Goal: Information Seeking & Learning: Learn about a topic

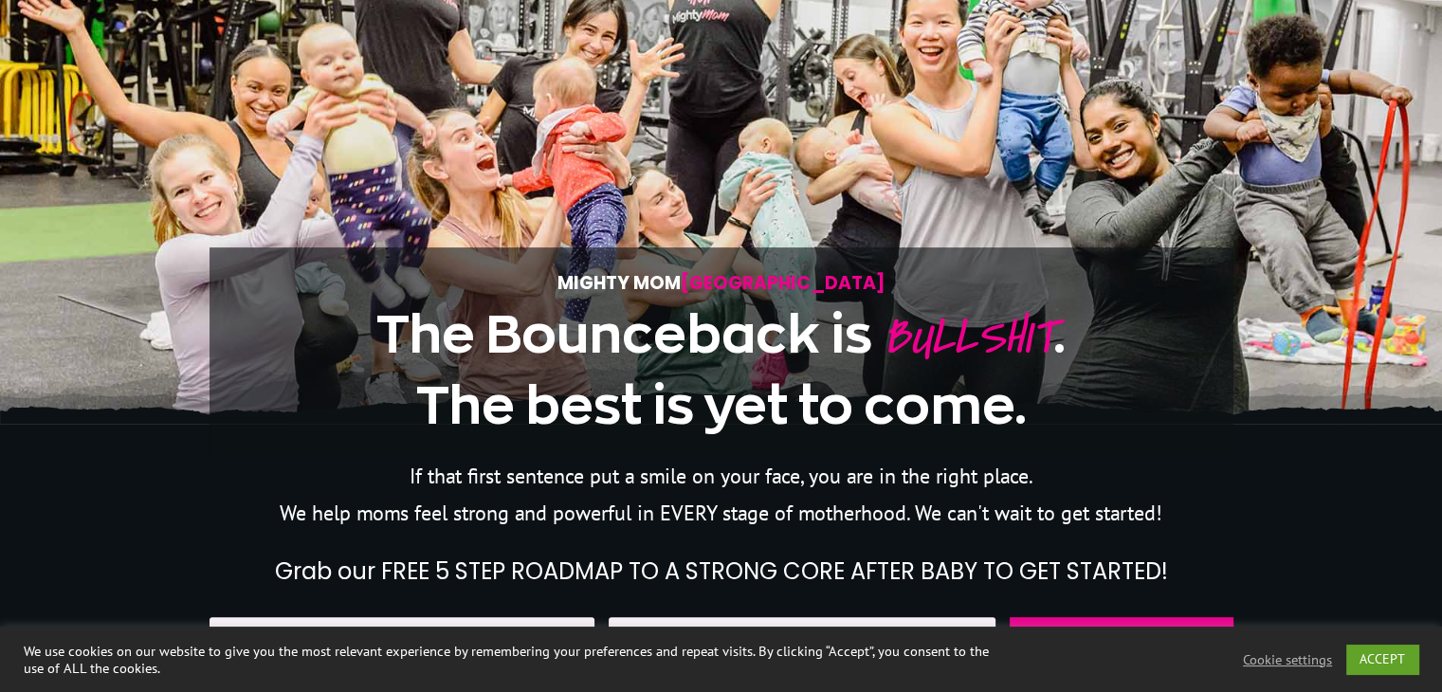
scroll to position [474, 0]
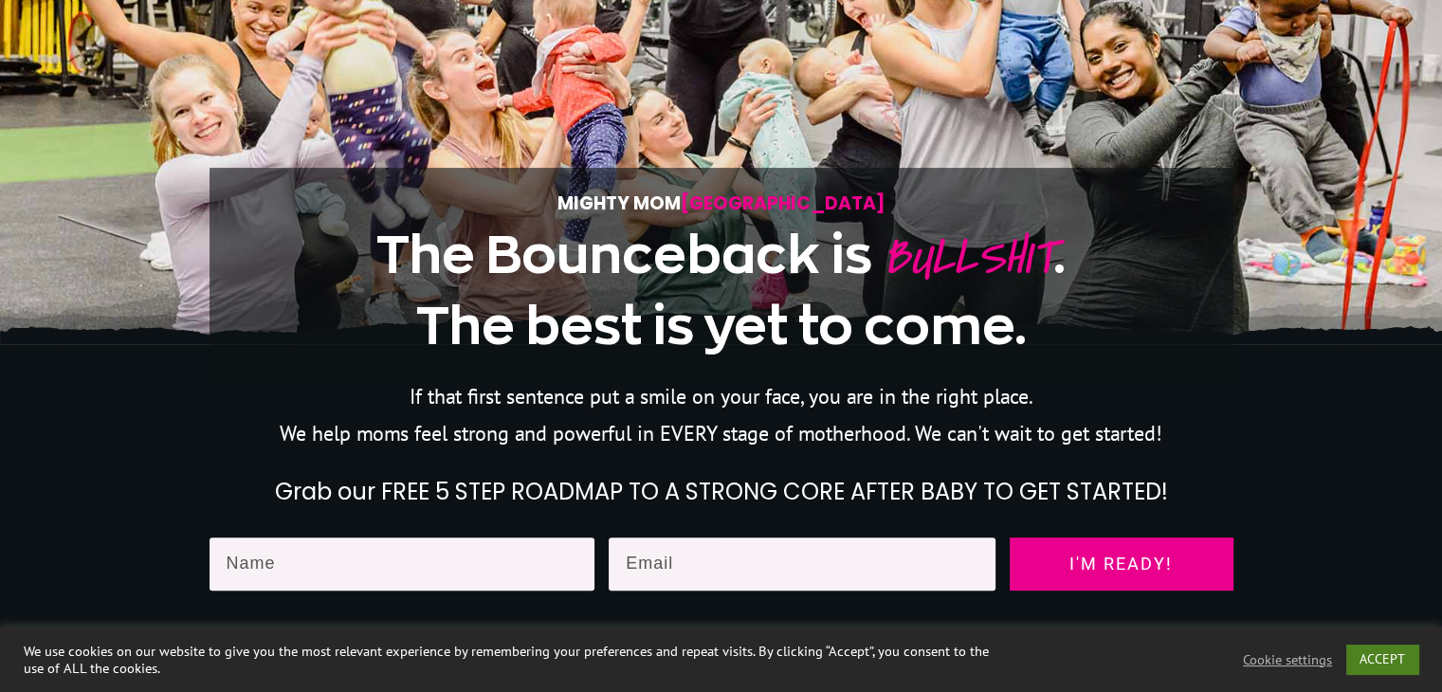
click at [1382, 661] on link "ACCEPT" at bounding box center [1383, 659] width 72 height 29
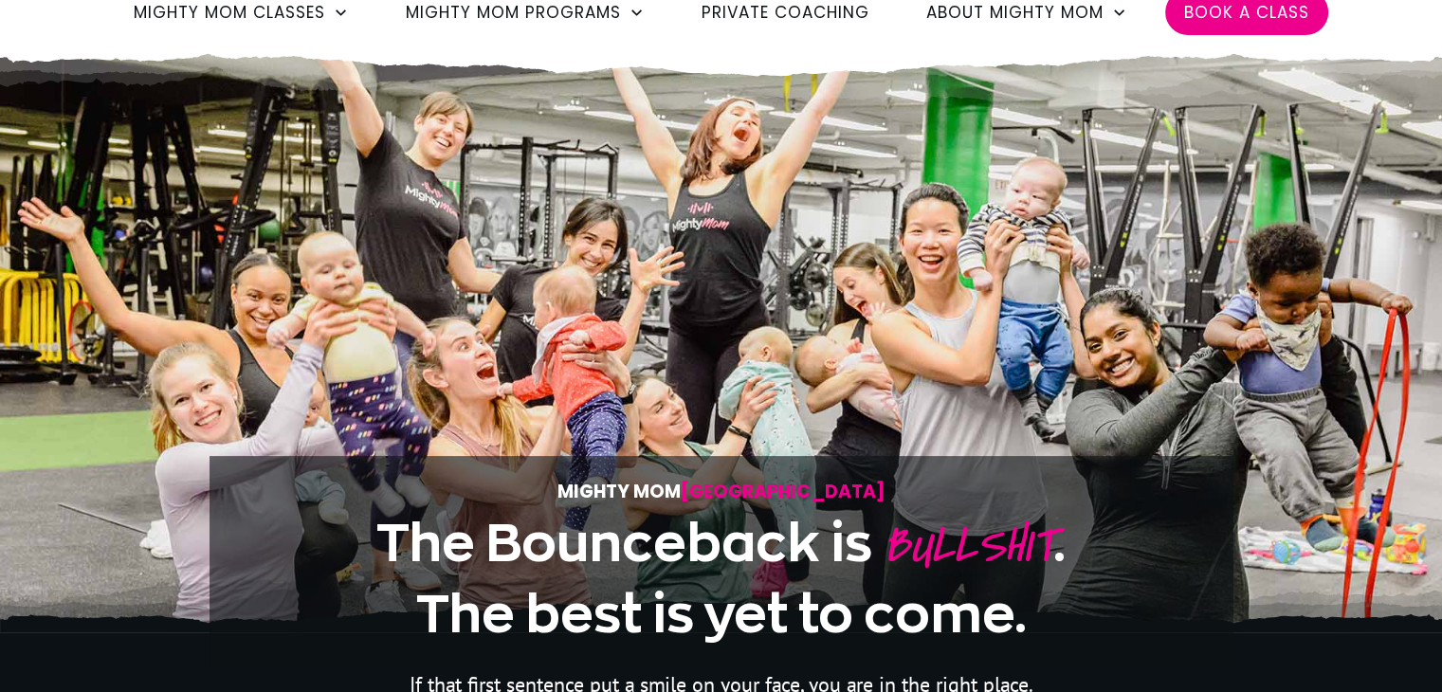
scroll to position [113, 0]
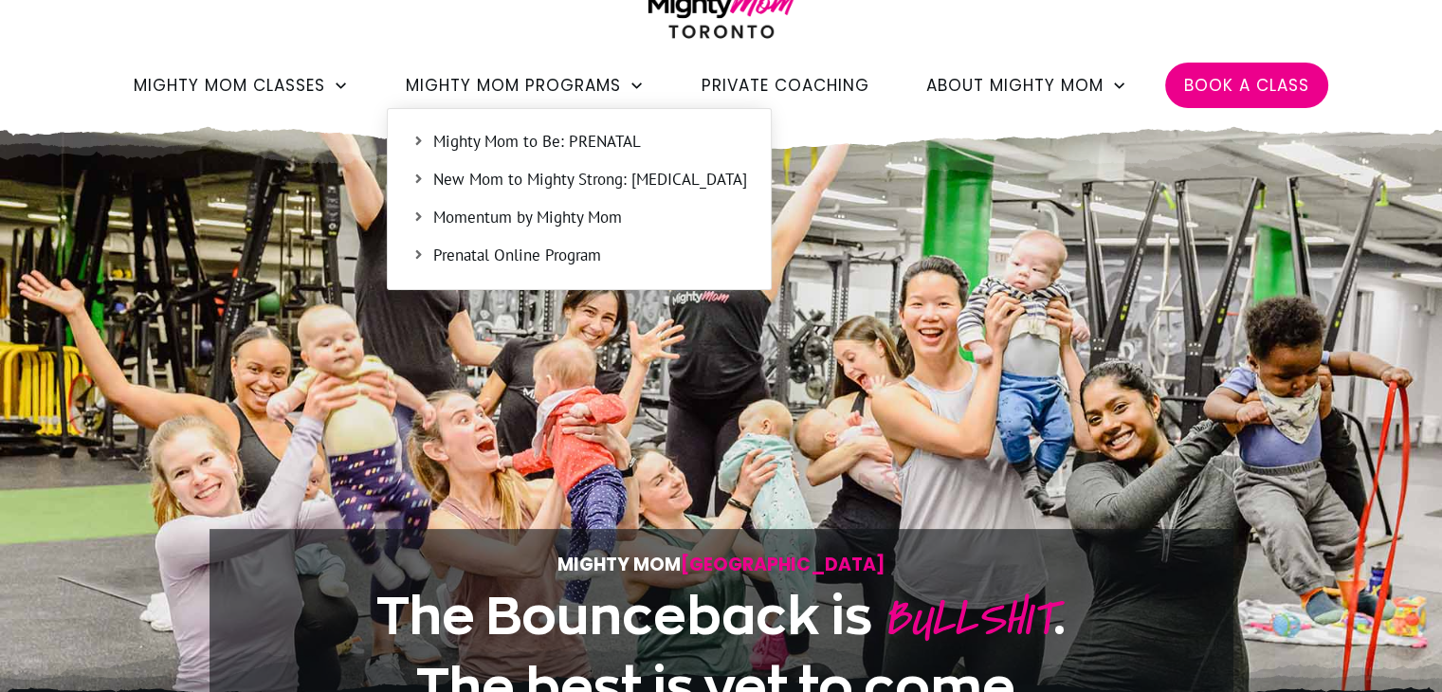
click at [535, 138] on span "Mighty Mom to Be: PRENATAL" at bounding box center [590, 142] width 314 height 25
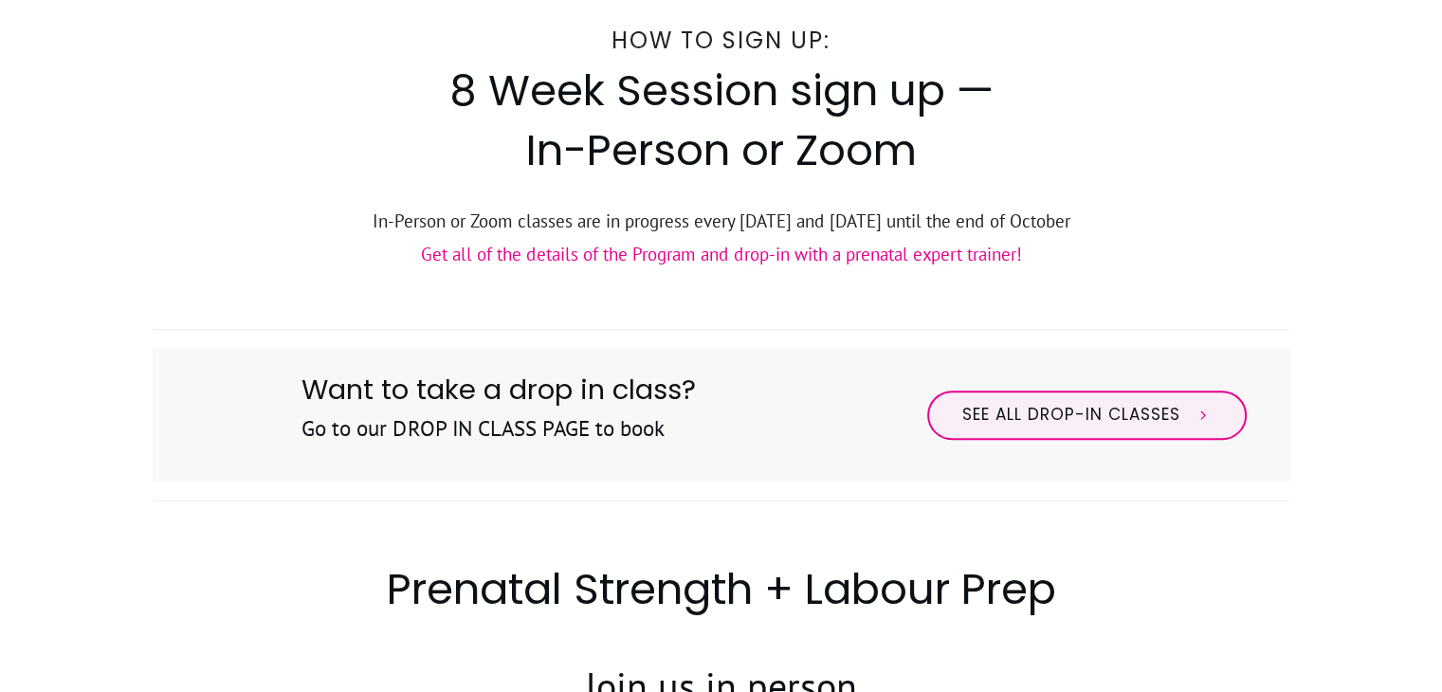
scroll to position [685, 0]
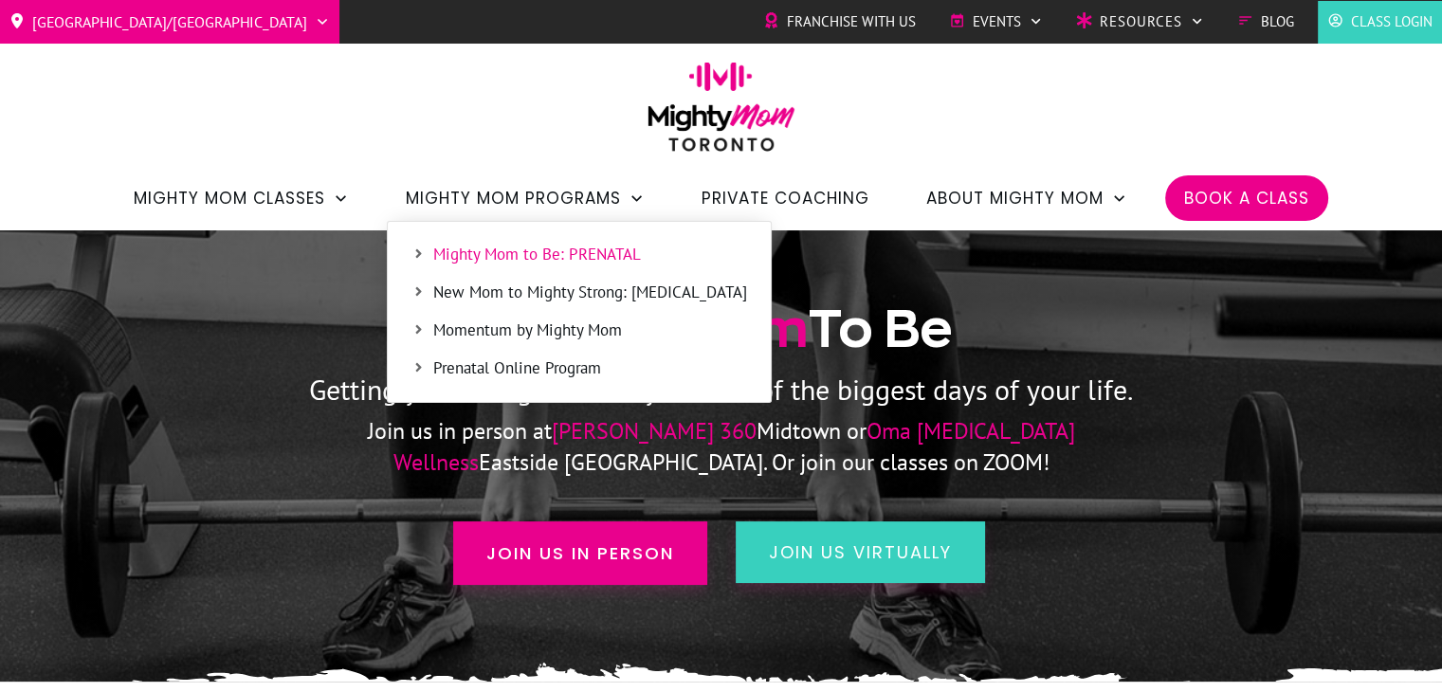
click at [591, 373] on span "Prenatal Online Program" at bounding box center [590, 369] width 314 height 25
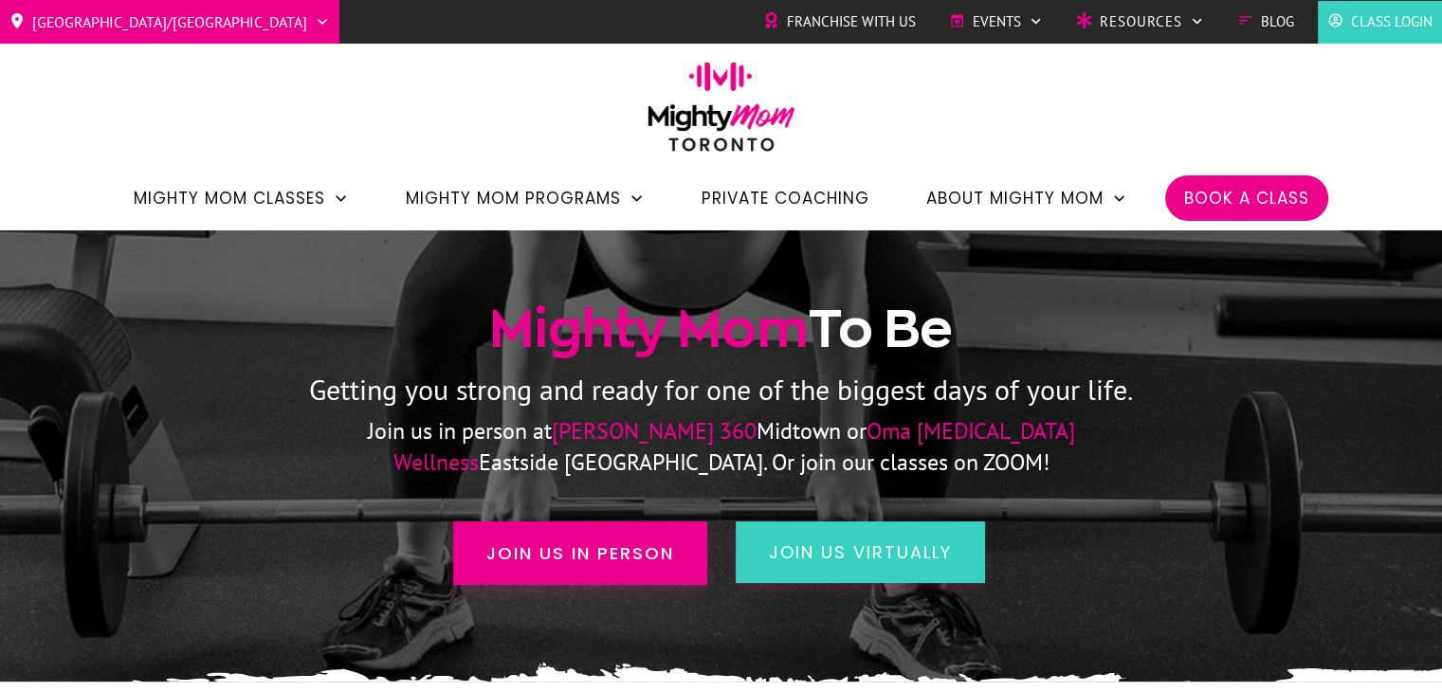
click at [699, 105] on img at bounding box center [721, 113] width 167 height 103
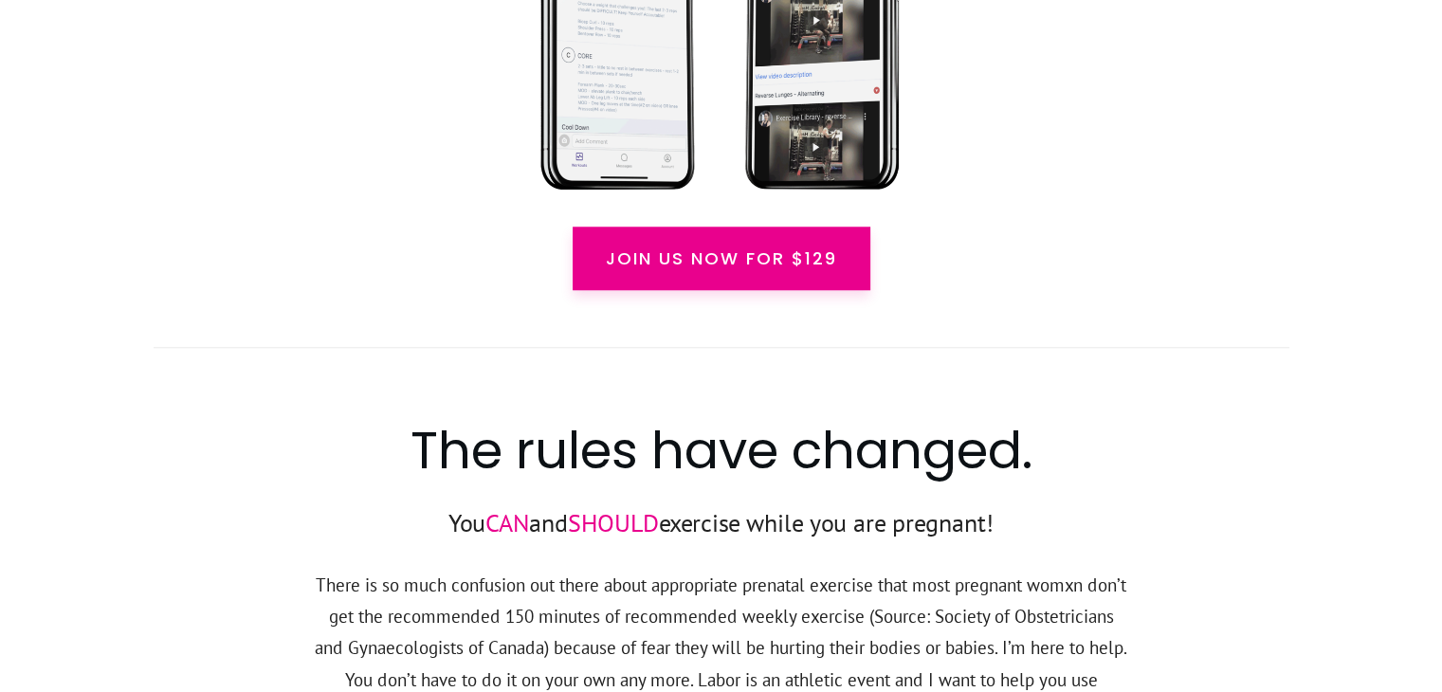
scroll to position [1779, 0]
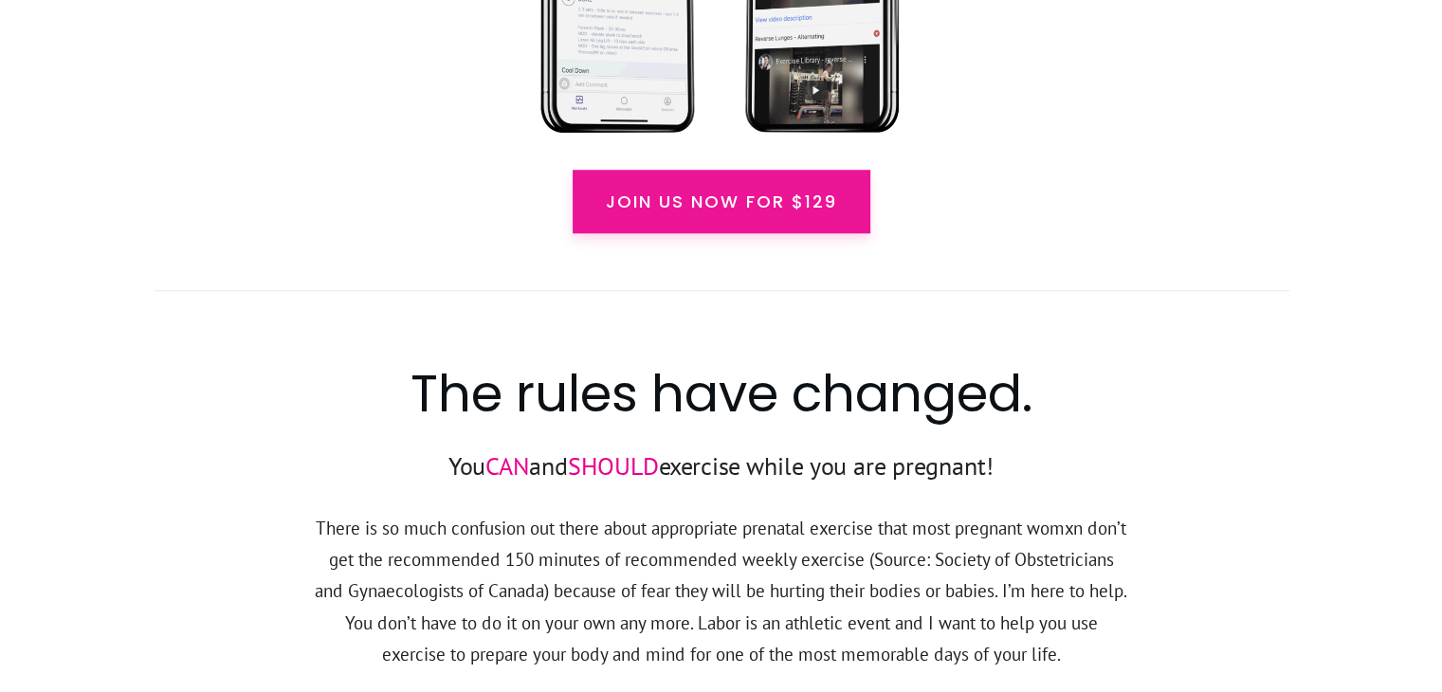
click at [801, 191] on span "Join us now for $129" at bounding box center [721, 202] width 231 height 26
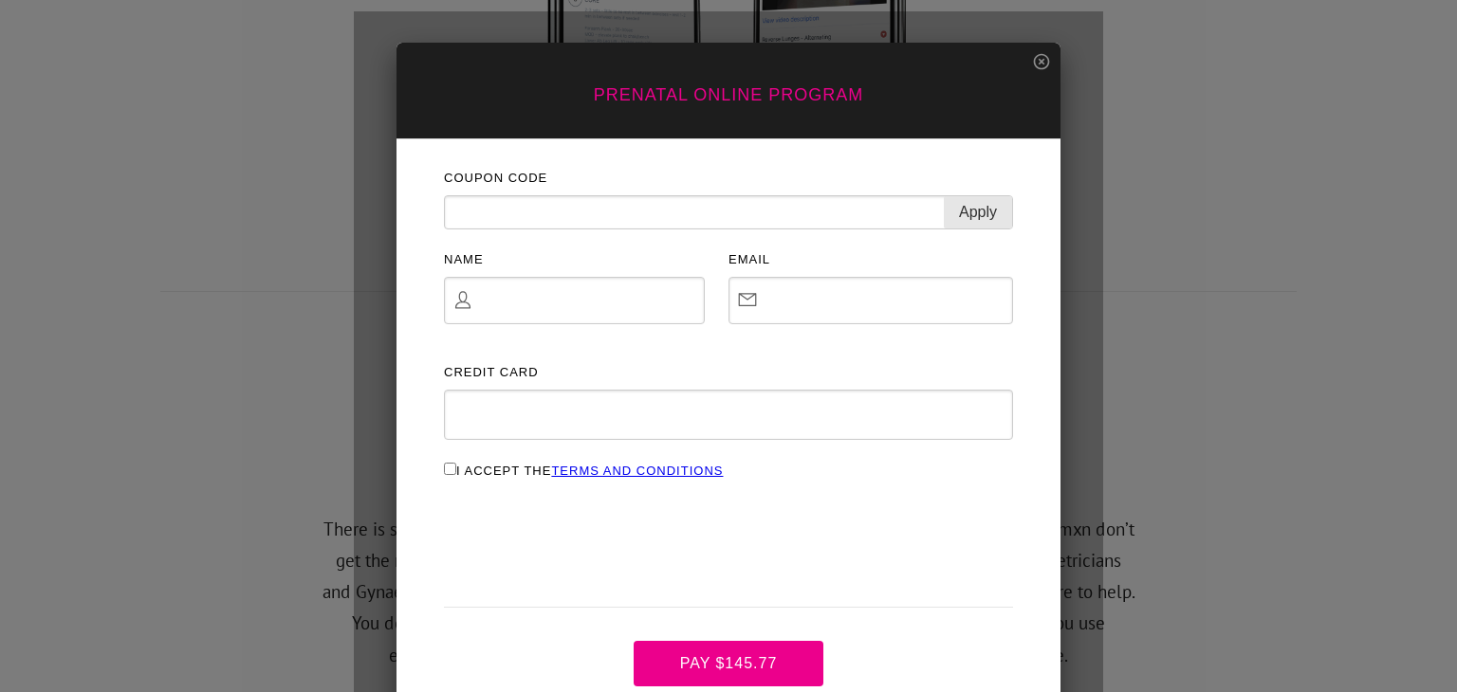
scroll to position [0, 0]
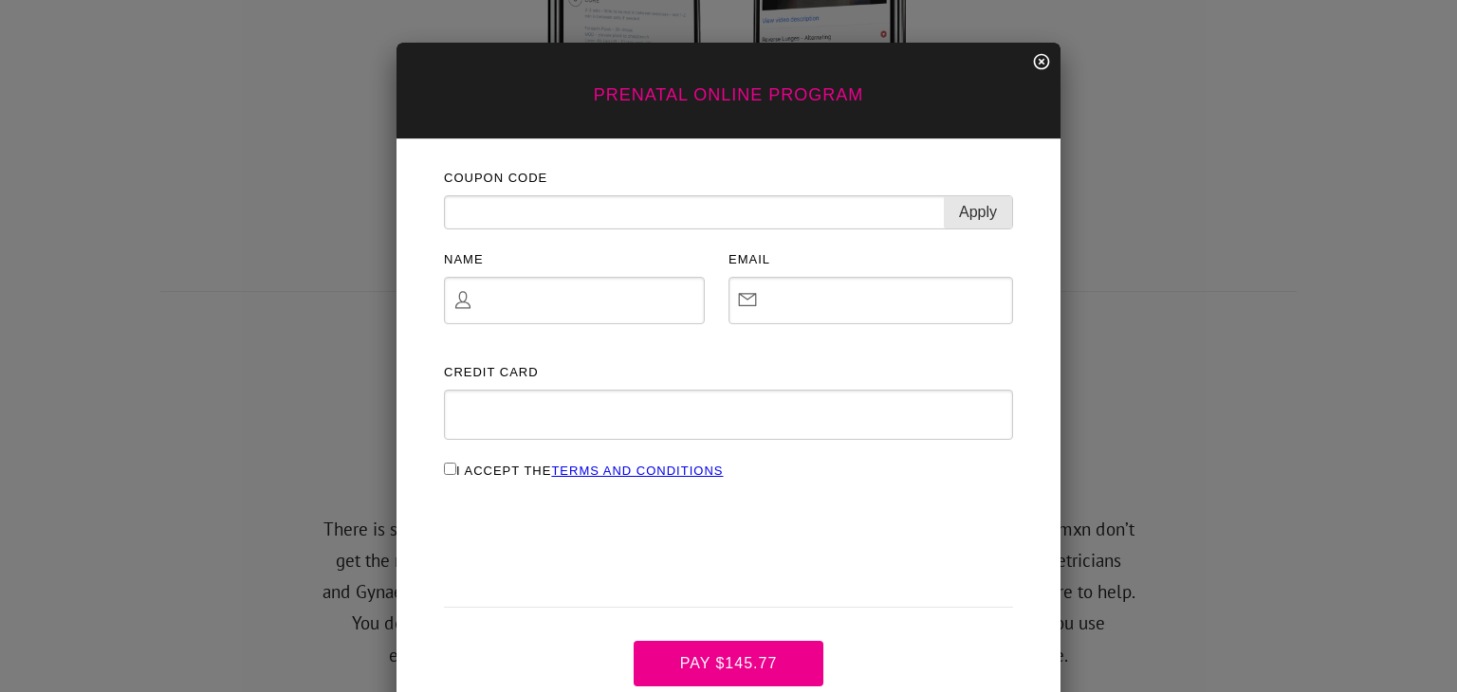
click at [1032, 61] on icon at bounding box center [1041, 61] width 19 height 19
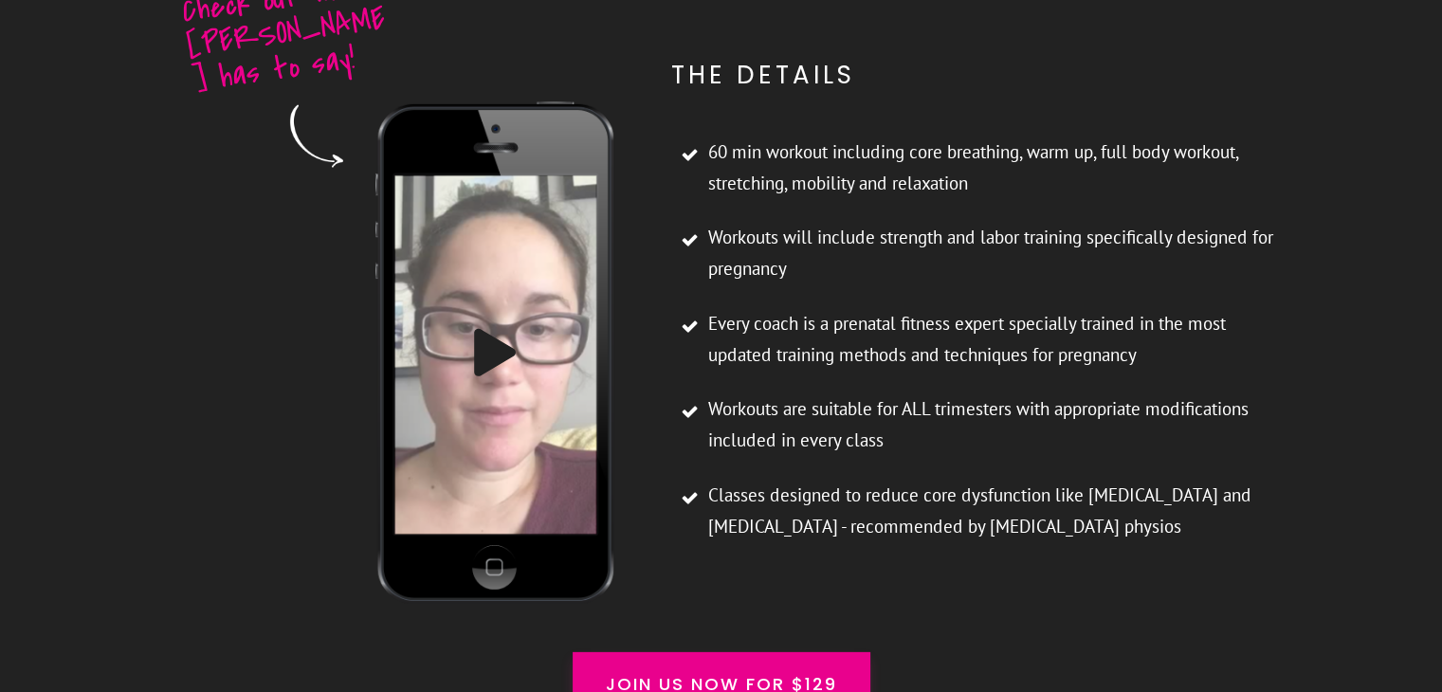
scroll to position [5952, 0]
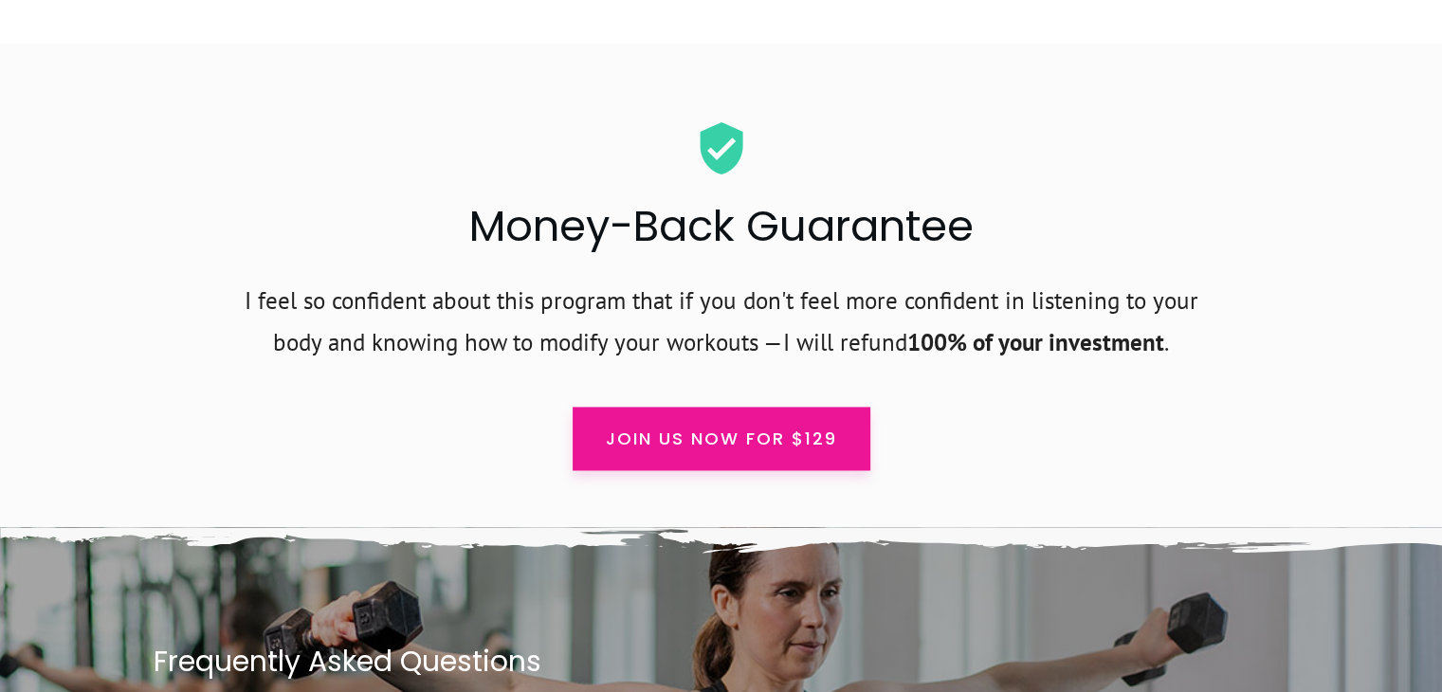
click at [824, 426] on span "Join us now for $129" at bounding box center [721, 439] width 231 height 26
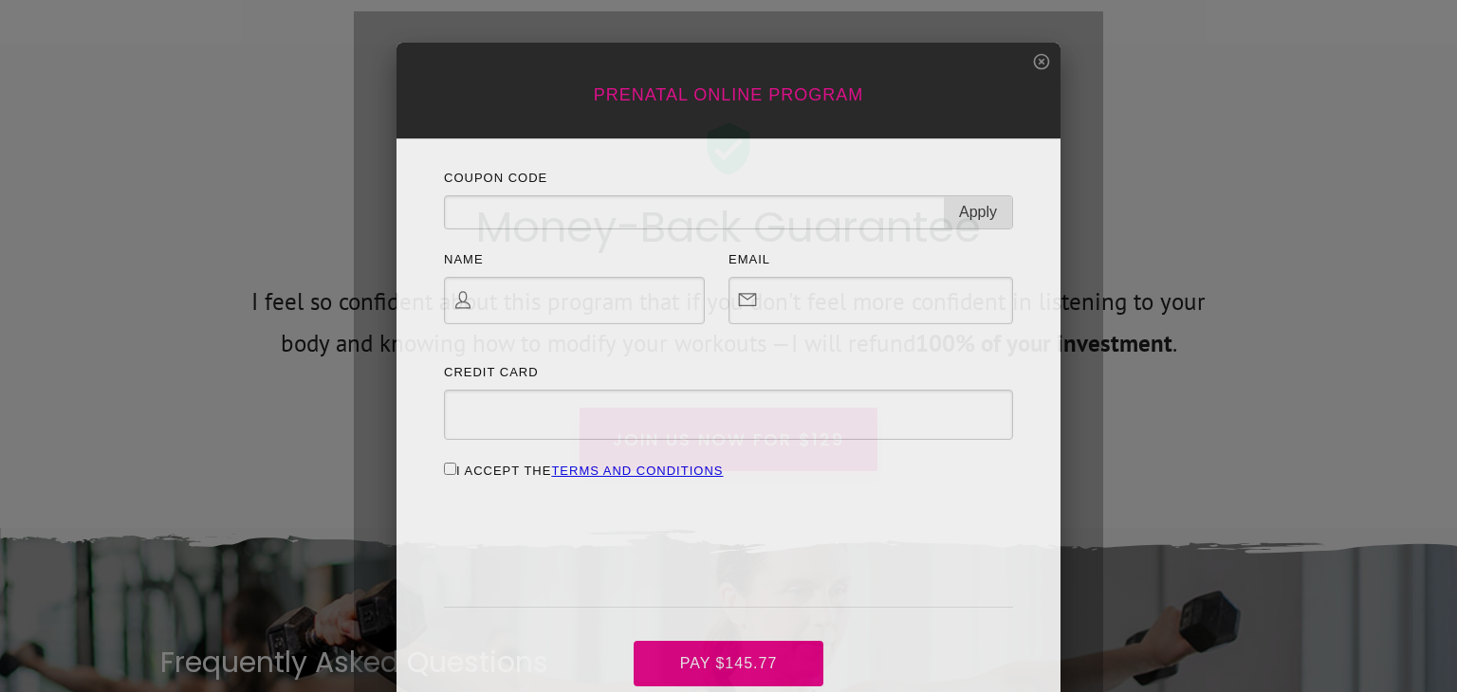
scroll to position [0, 0]
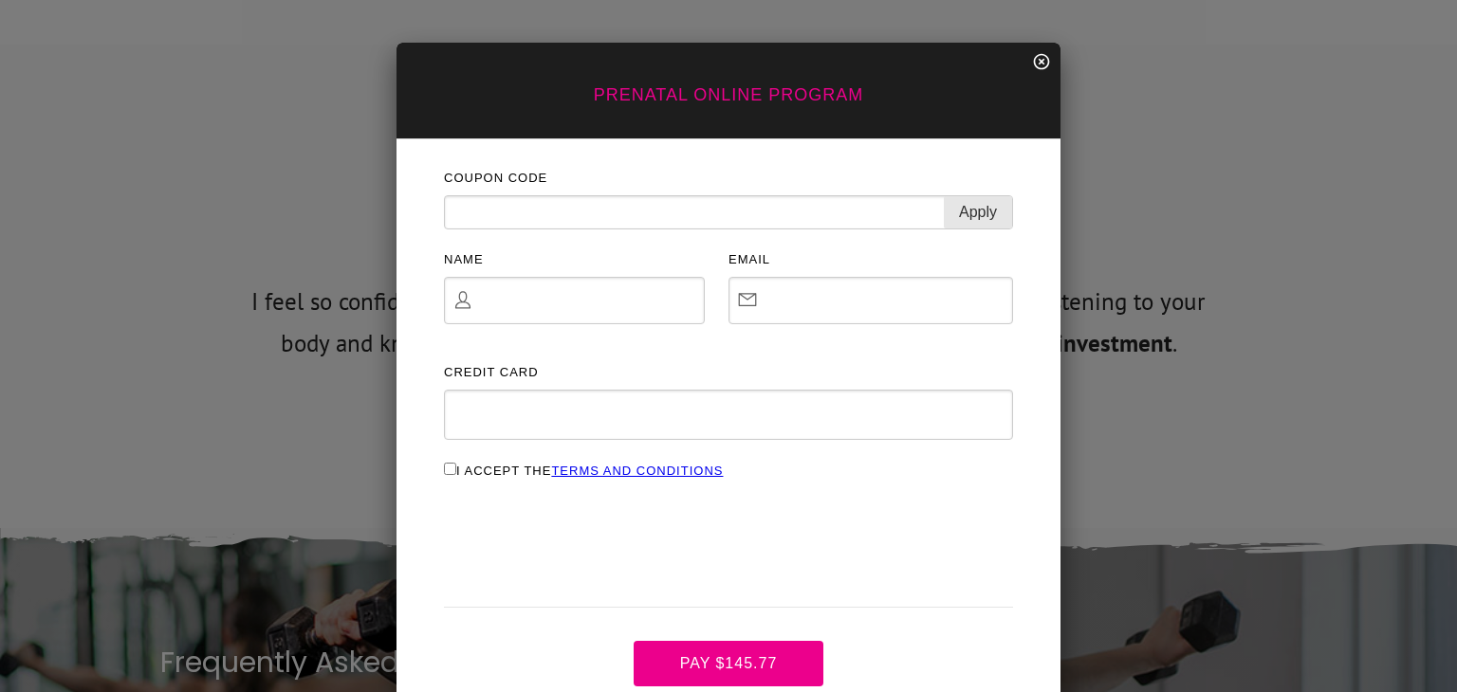
click at [1032, 57] on icon at bounding box center [1041, 61] width 19 height 19
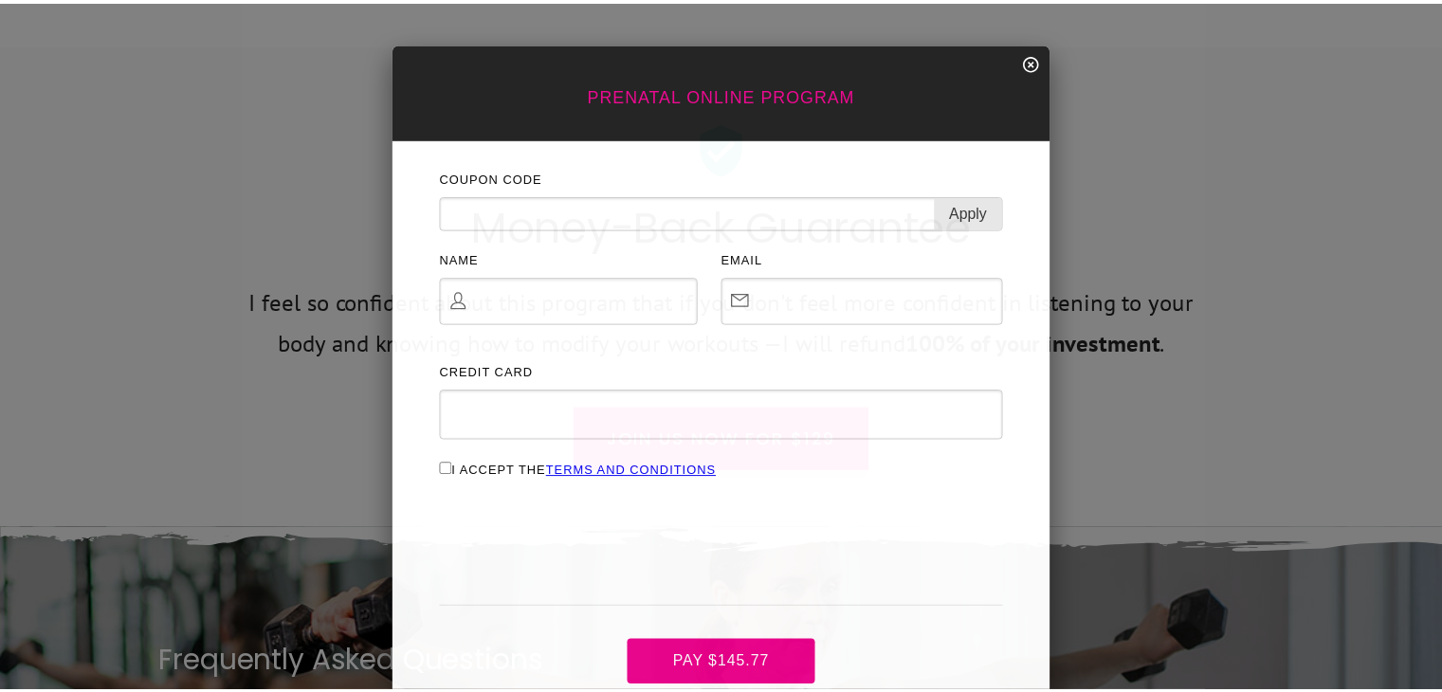
scroll to position [10030, 0]
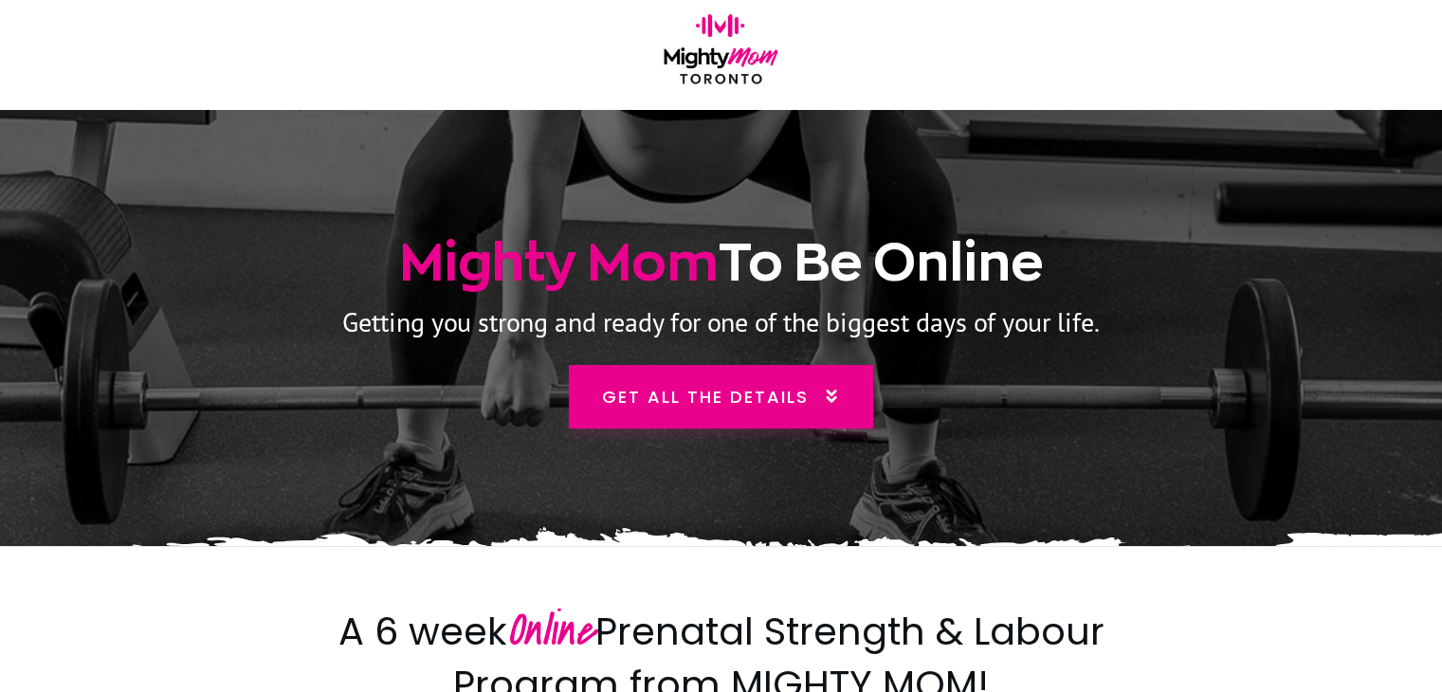
click at [711, 44] on img at bounding box center [721, 54] width 130 height 81
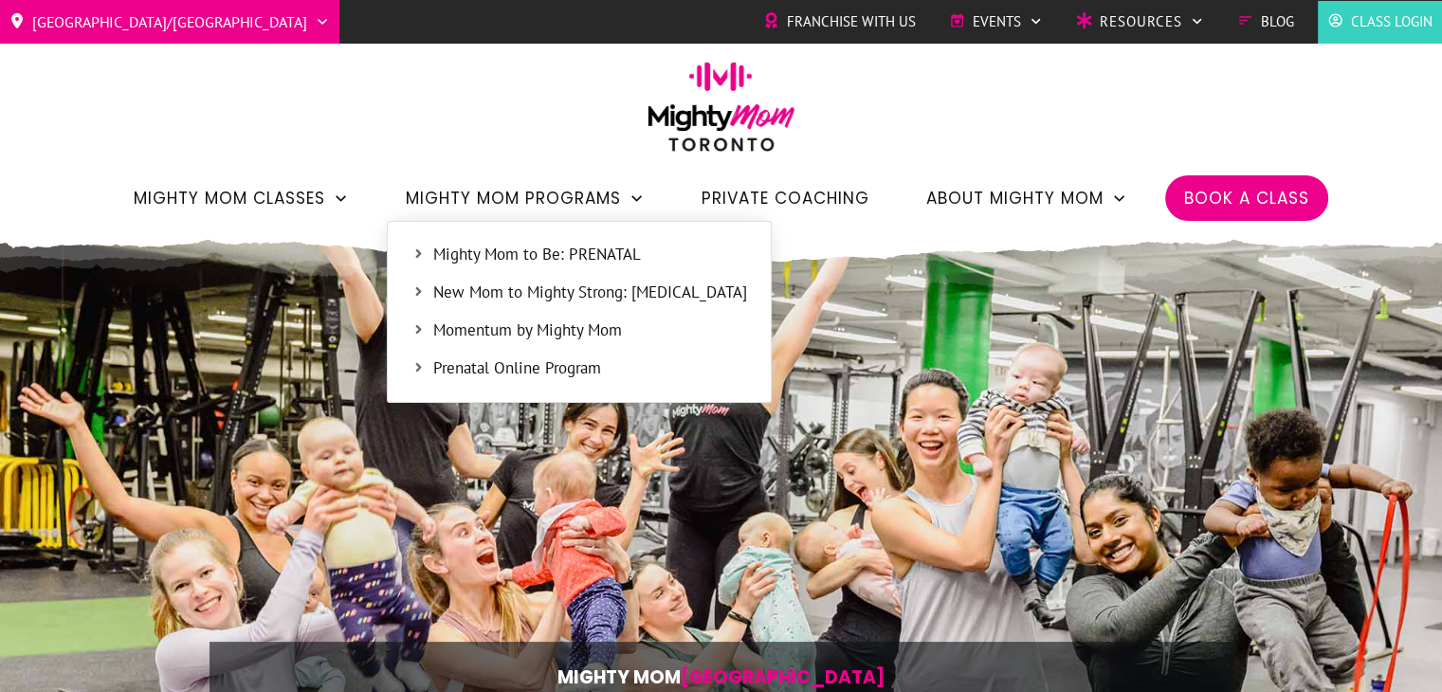
click at [597, 190] on span "Mighty Mom Programs" at bounding box center [513, 198] width 215 height 32
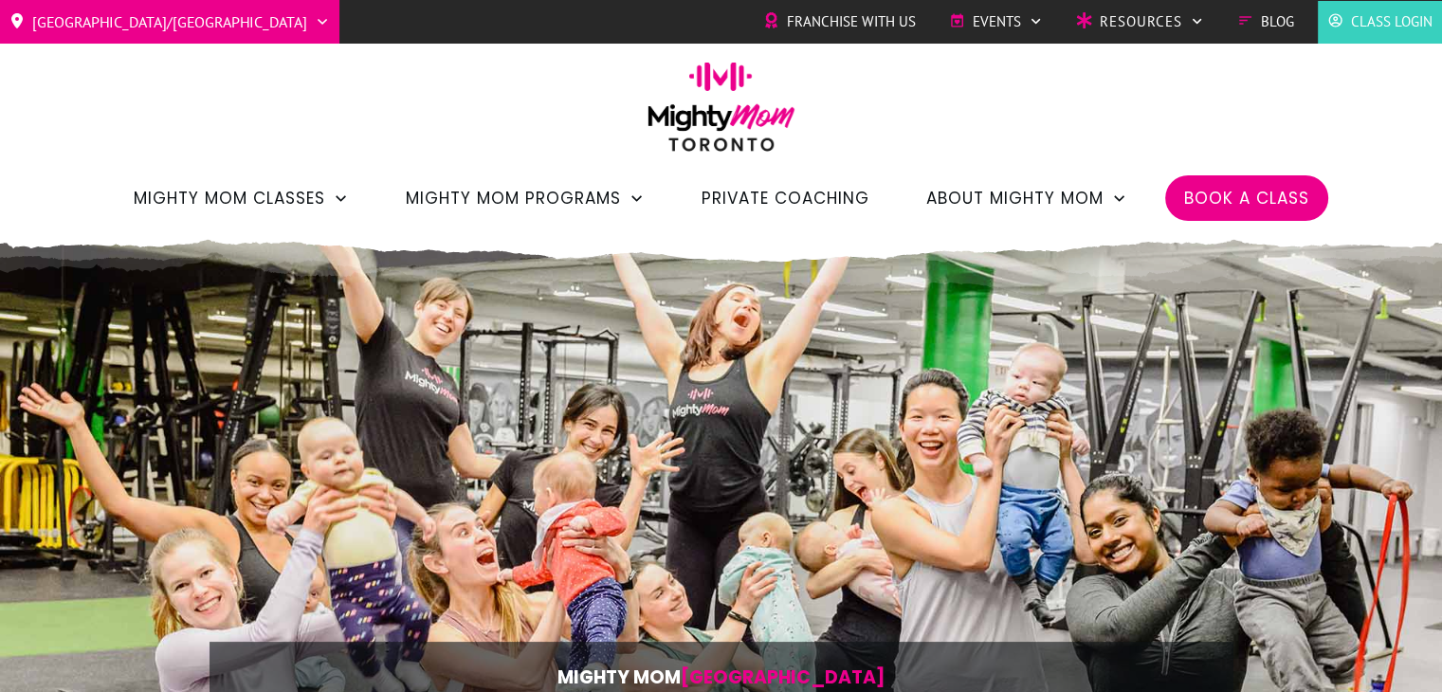
click at [889, 206] on li "Private Coaching" at bounding box center [786, 198] width 206 height 46
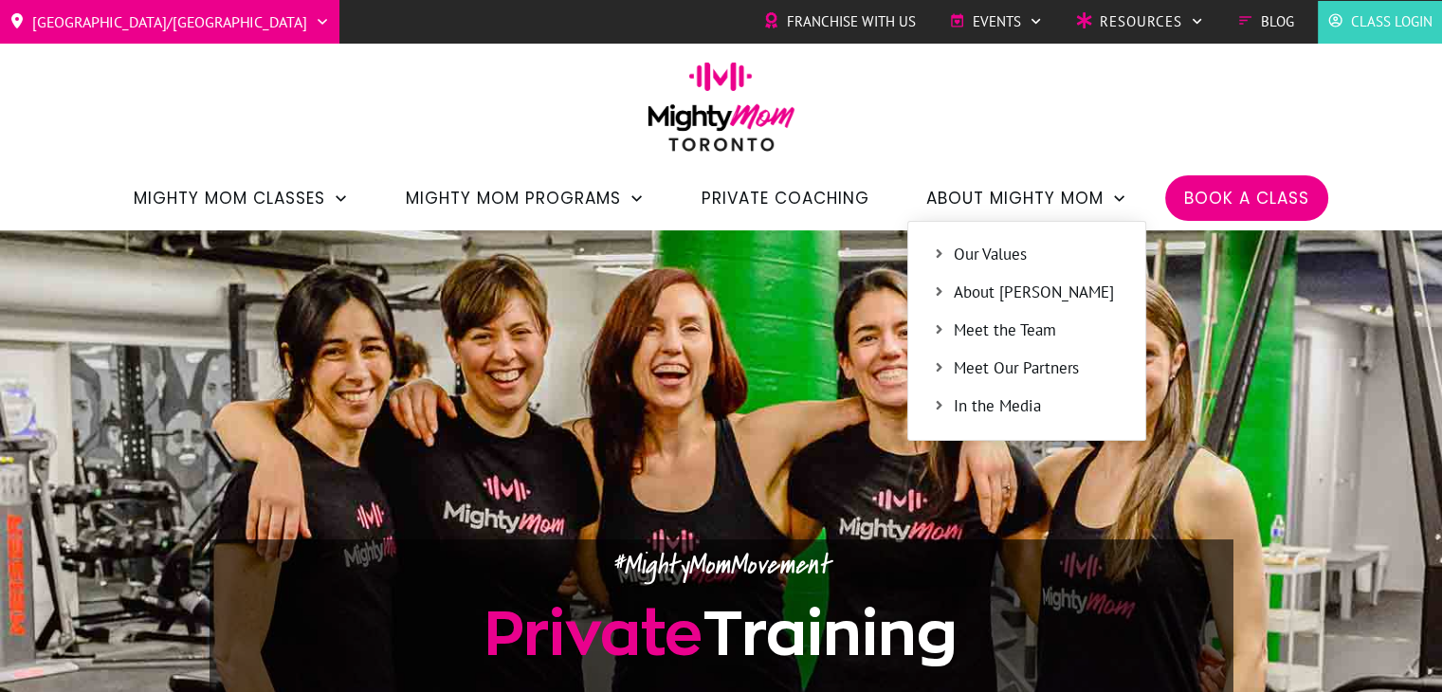
click at [979, 289] on span "About [PERSON_NAME]" at bounding box center [1038, 293] width 168 height 25
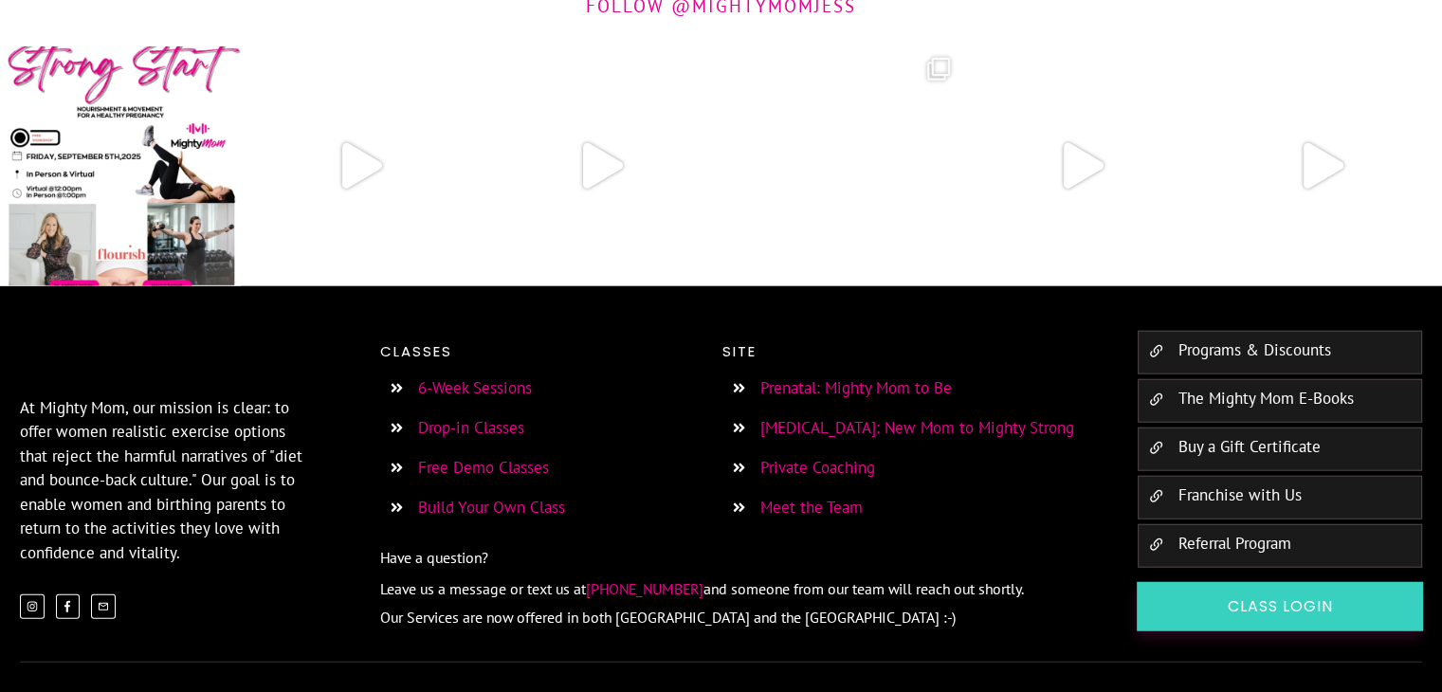
scroll to position [4267, 0]
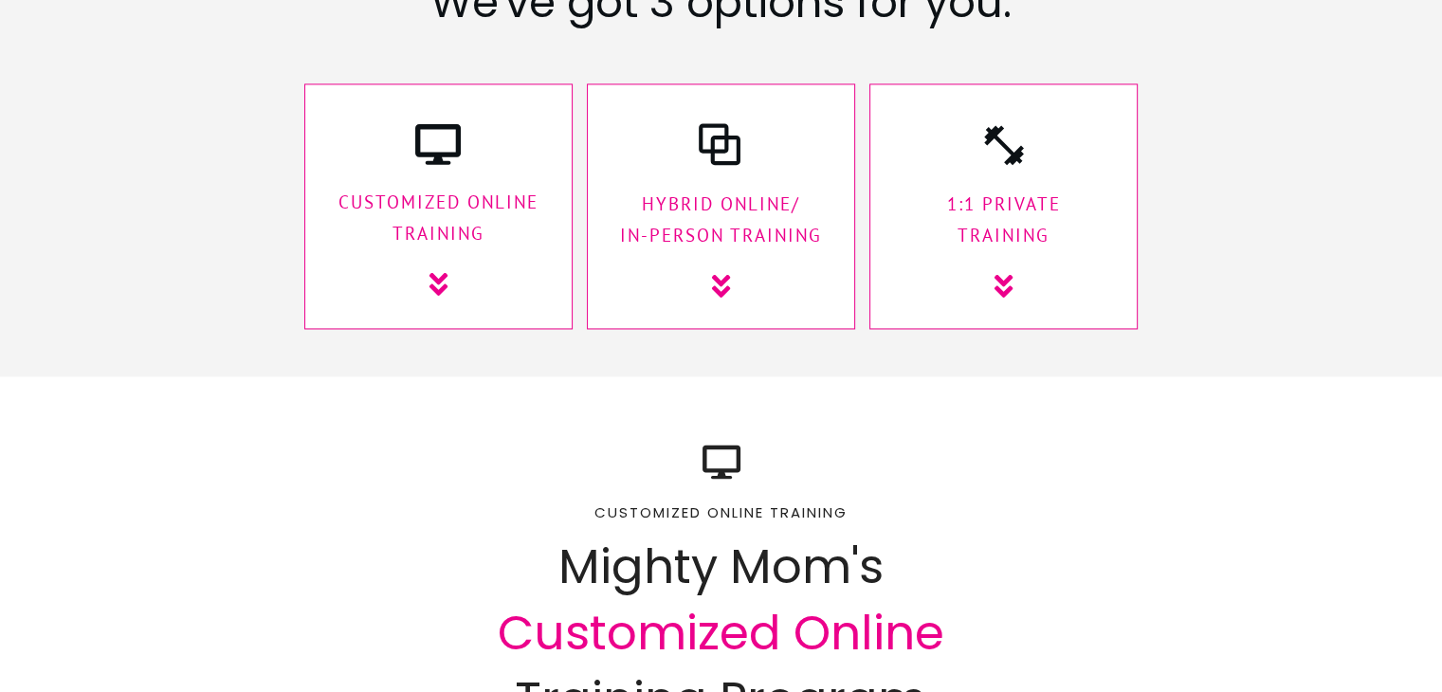
click at [960, 189] on p "1:1 Private Training" at bounding box center [1004, 221] width 229 height 64
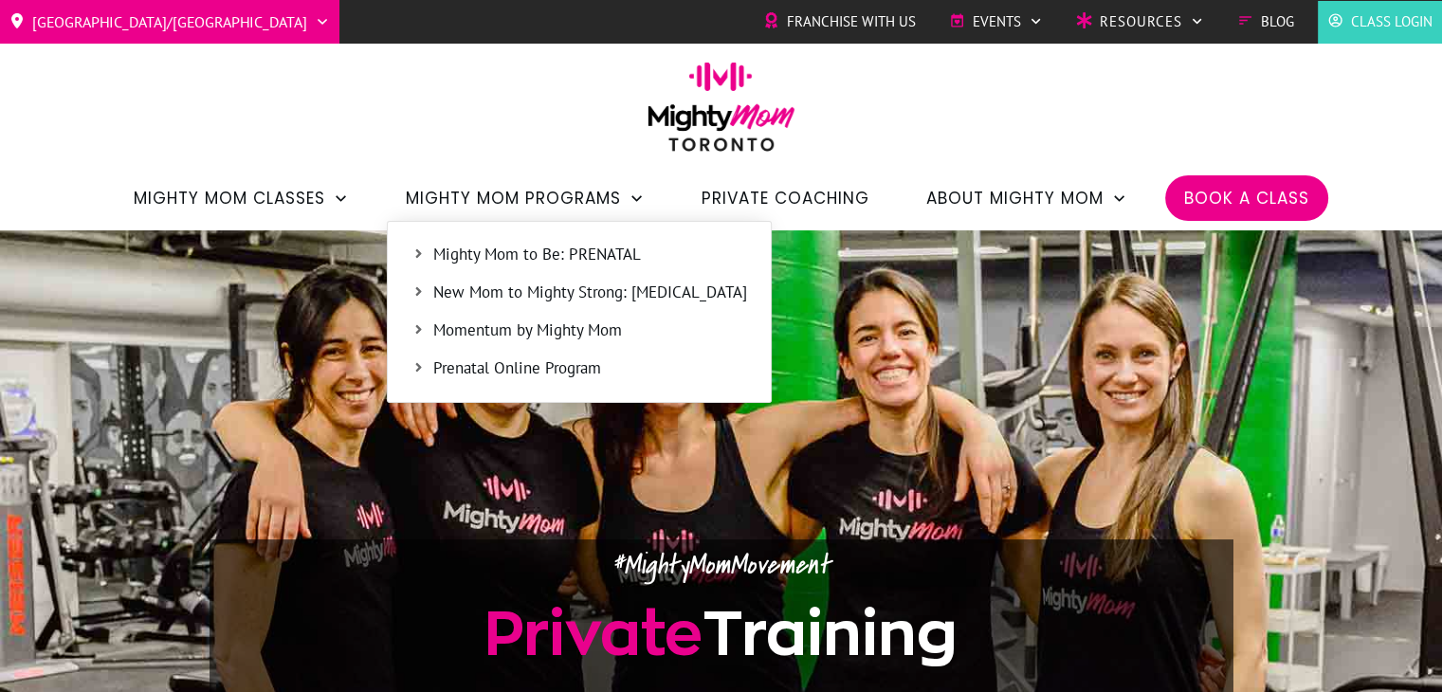
click at [591, 263] on span "Mighty Mom to Be: PRENATAL" at bounding box center [590, 255] width 314 height 25
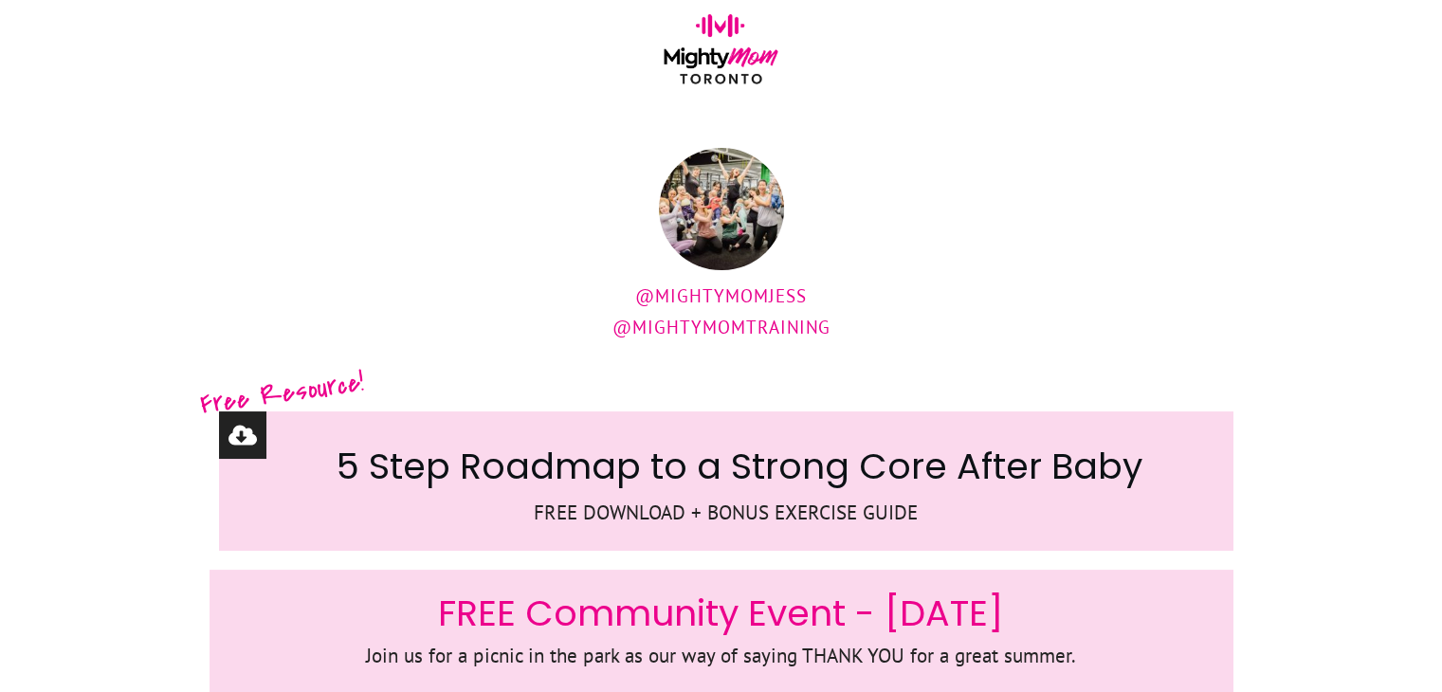
drag, startPoint x: 542, startPoint y: 91, endPoint x: 566, endPoint y: 113, distance: 32.2
click at [542, 92] on div at bounding box center [721, 55] width 1442 height 110
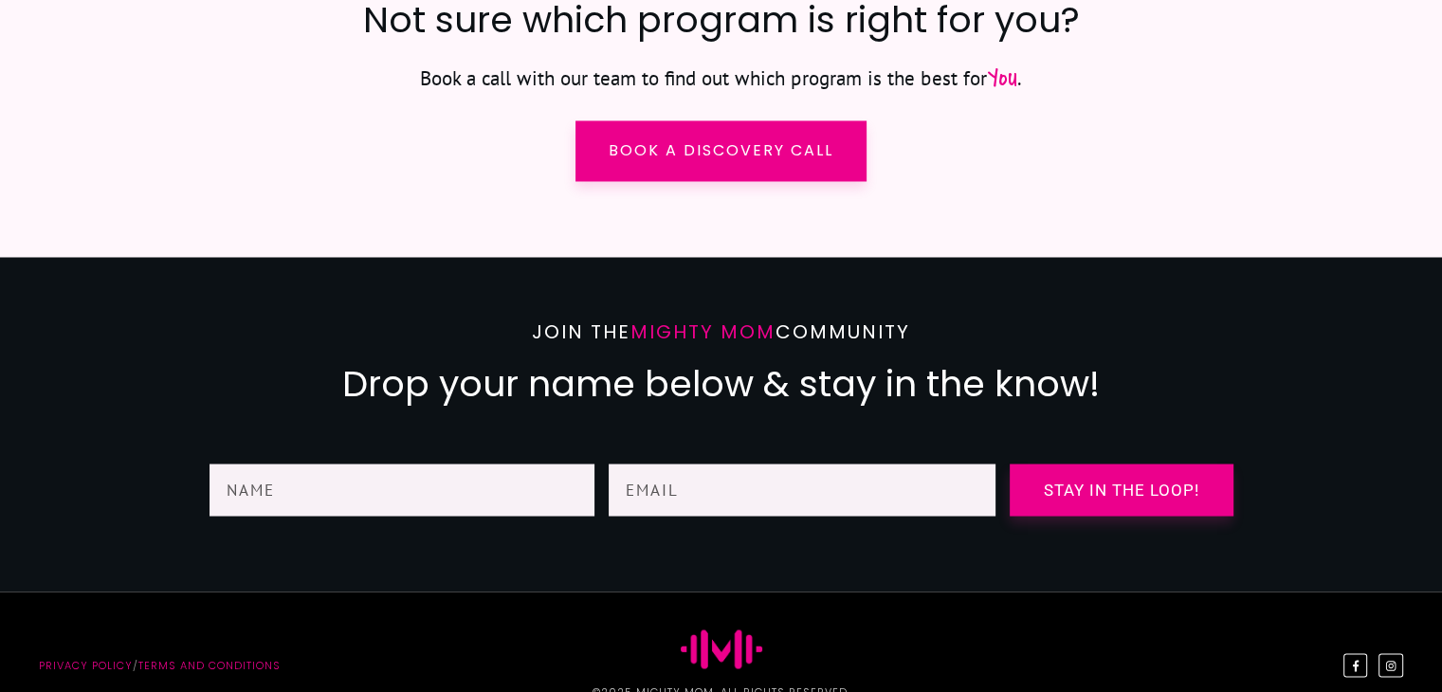
scroll to position [3349, 0]
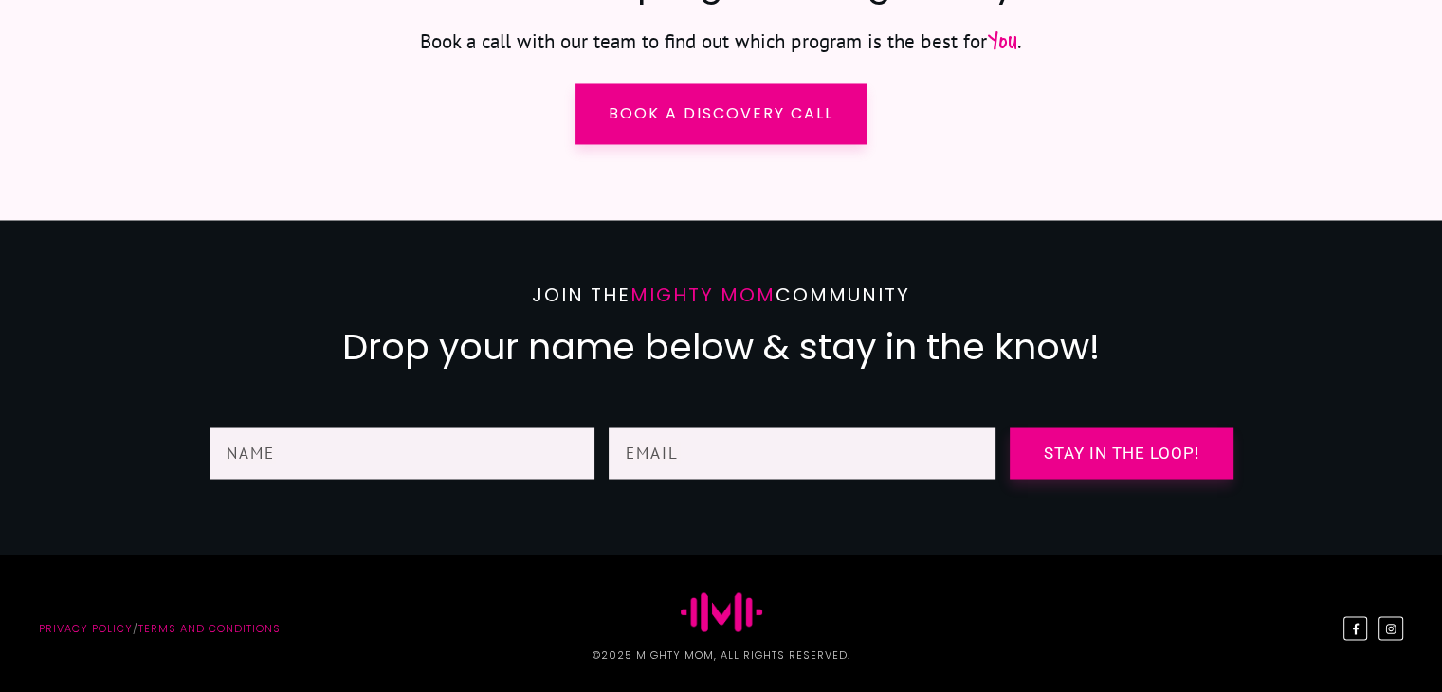
click at [57, 625] on link "Privacy policy" at bounding box center [86, 627] width 94 height 15
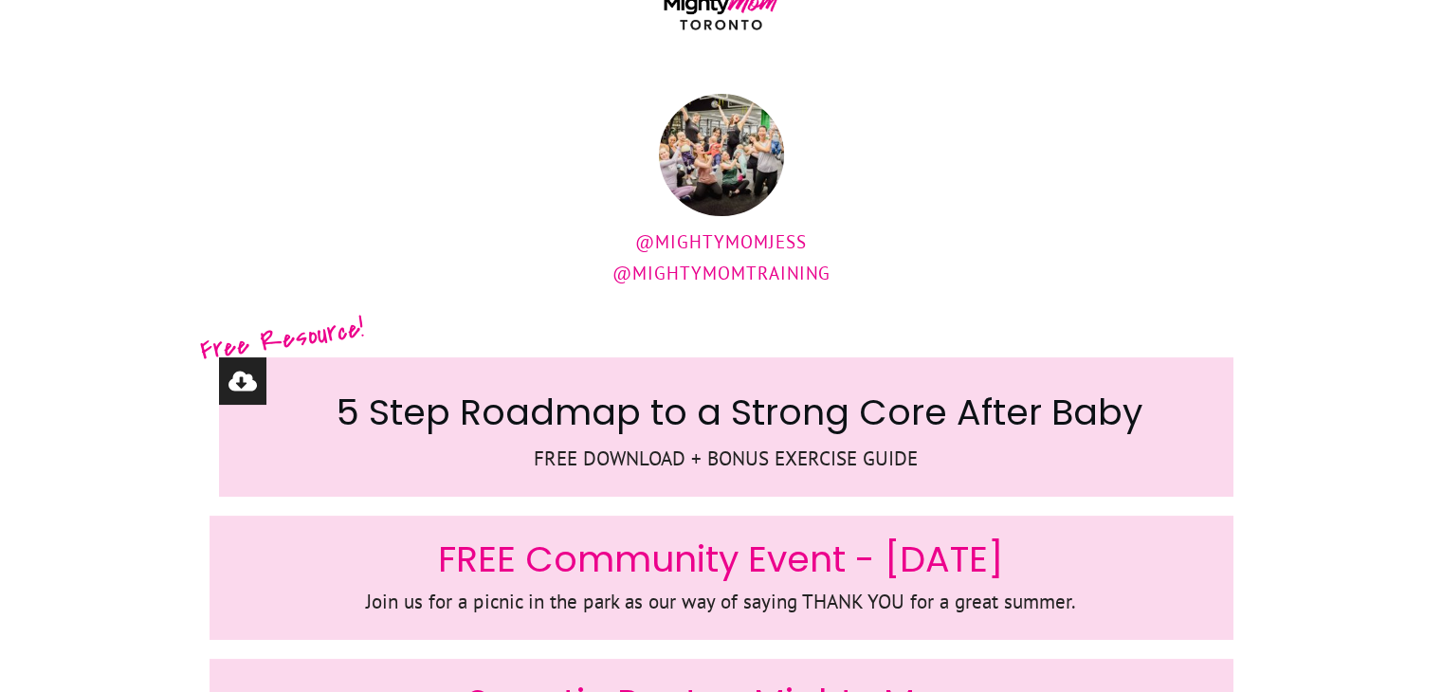
scroll to position [30, 0]
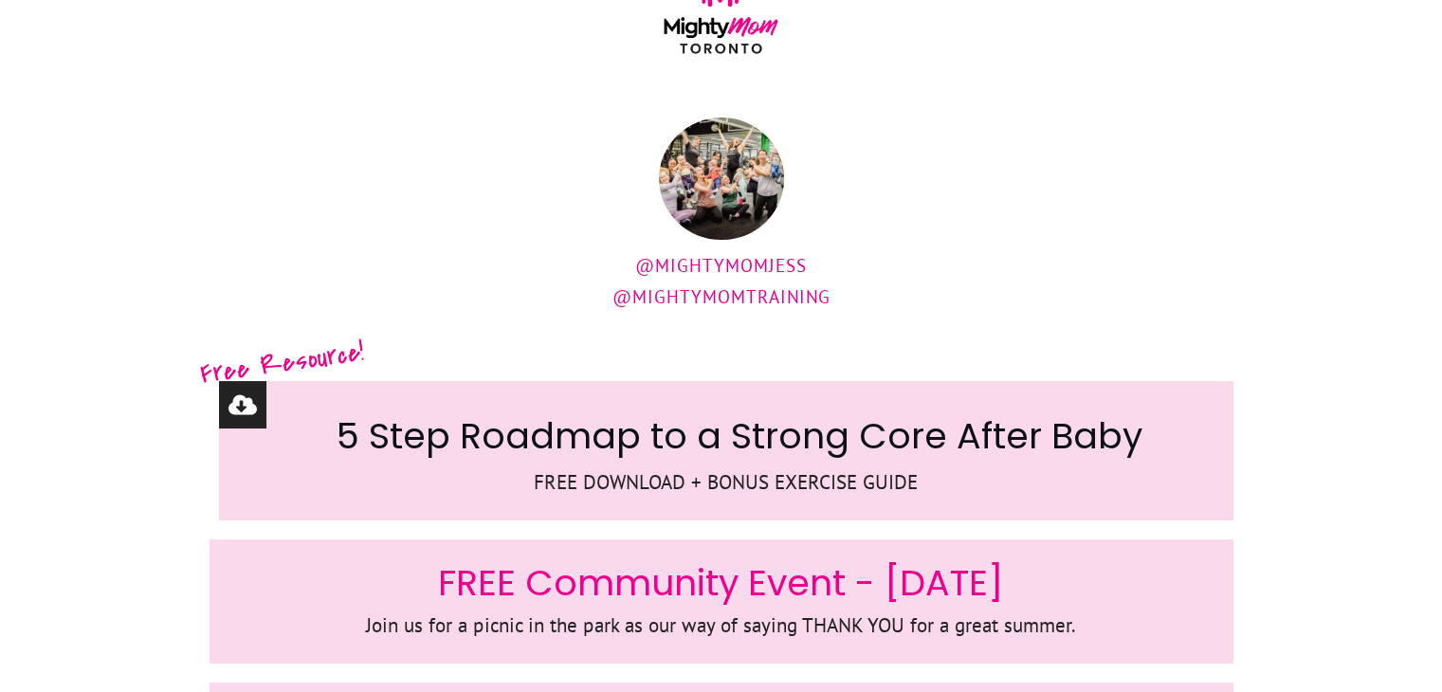
click at [727, 444] on h2 "5 Step Roadmap to a Strong Core After Baby" at bounding box center [726, 438] width 975 height 55
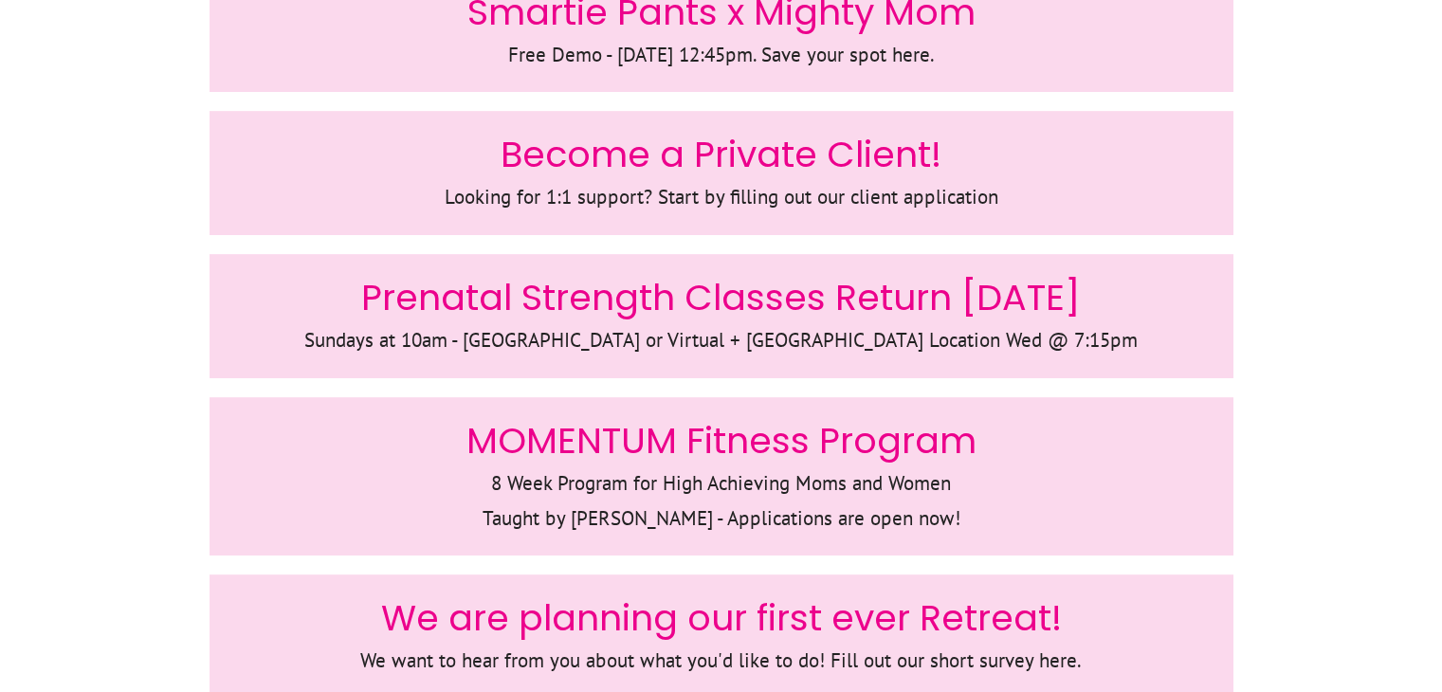
scroll to position [789, 0]
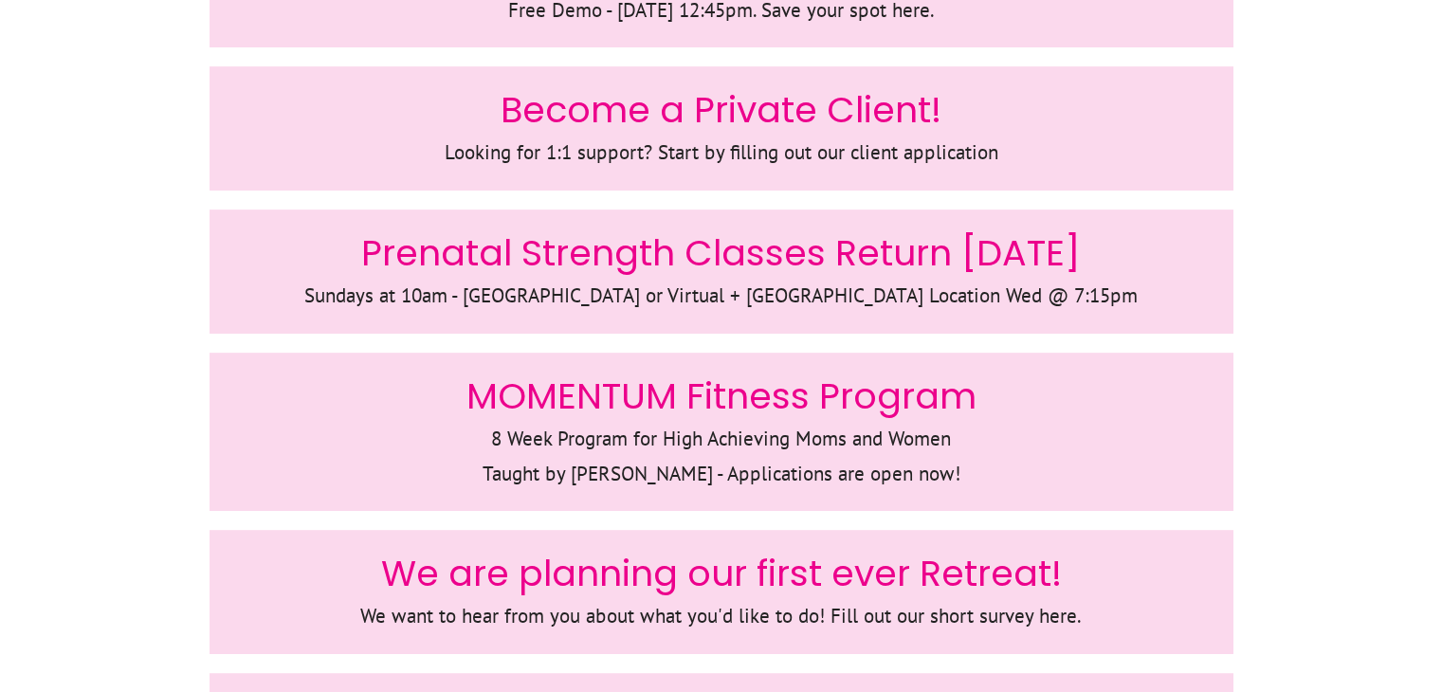
click at [599, 243] on span "Prenatal Strength Classes Return Sept 21st" at bounding box center [721, 253] width 720 height 50
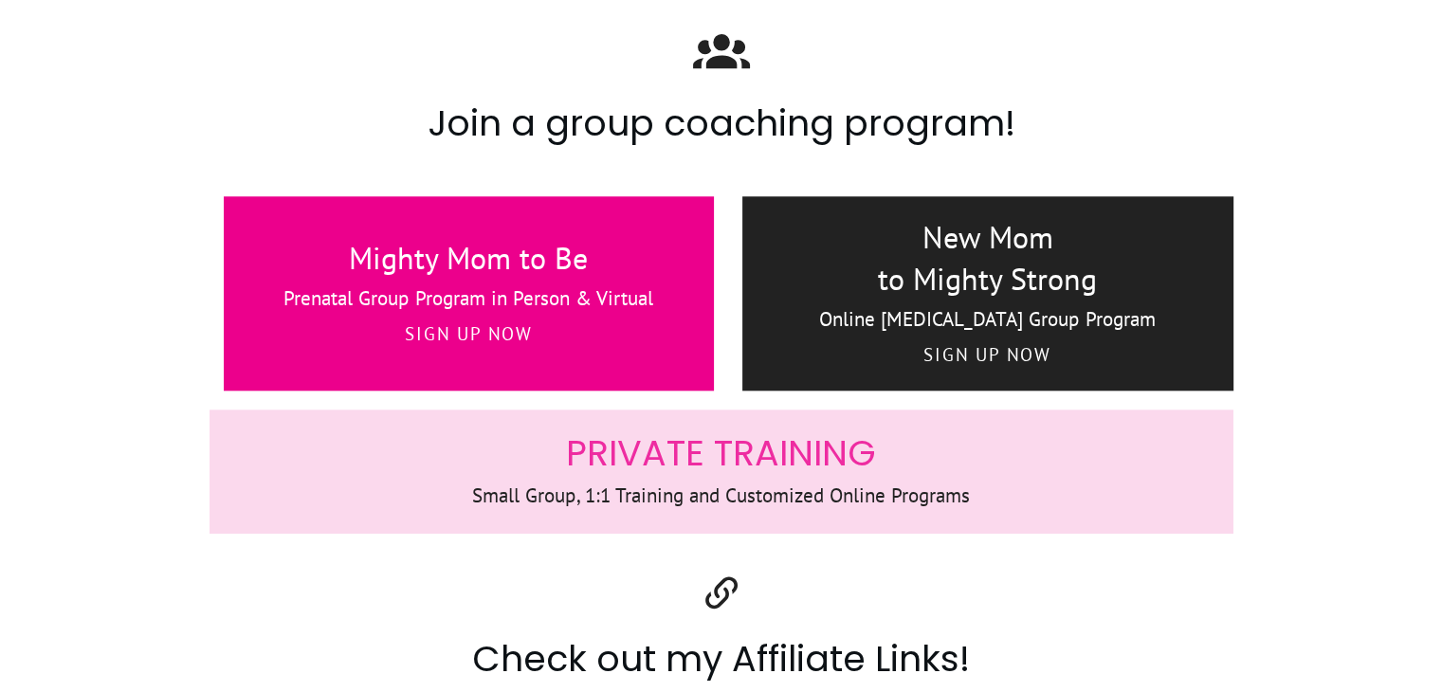
scroll to position [2022, 0]
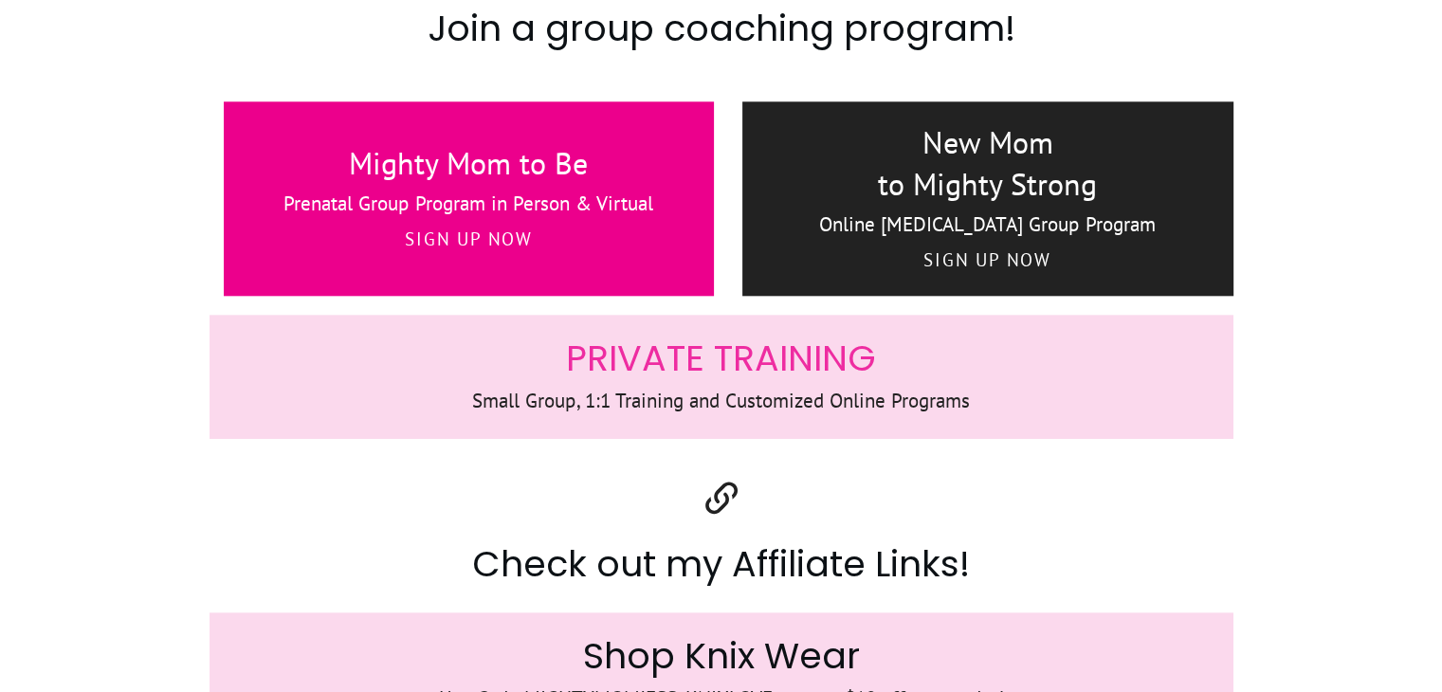
click at [780, 351] on span "PRIVATE TRAINING" at bounding box center [721, 358] width 310 height 50
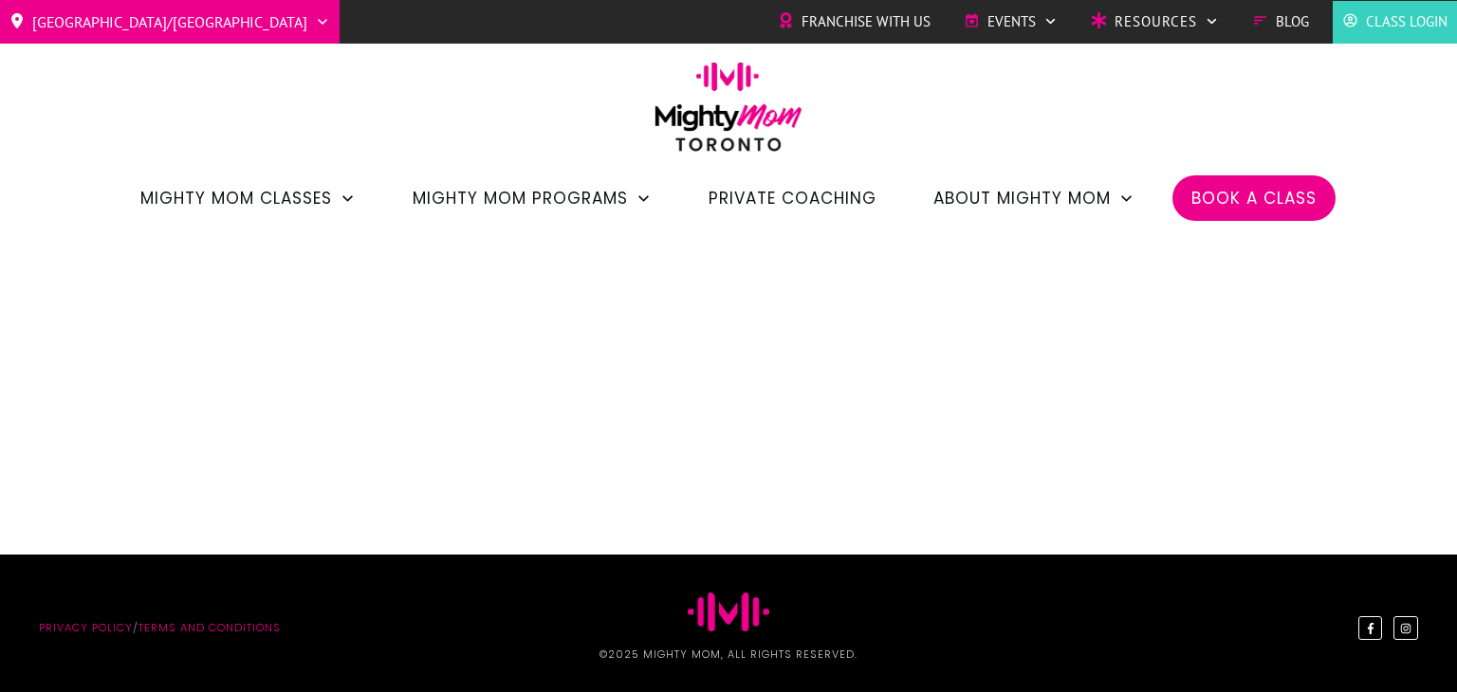
click at [239, 622] on link "Terms and Conditions" at bounding box center [209, 627] width 142 height 15
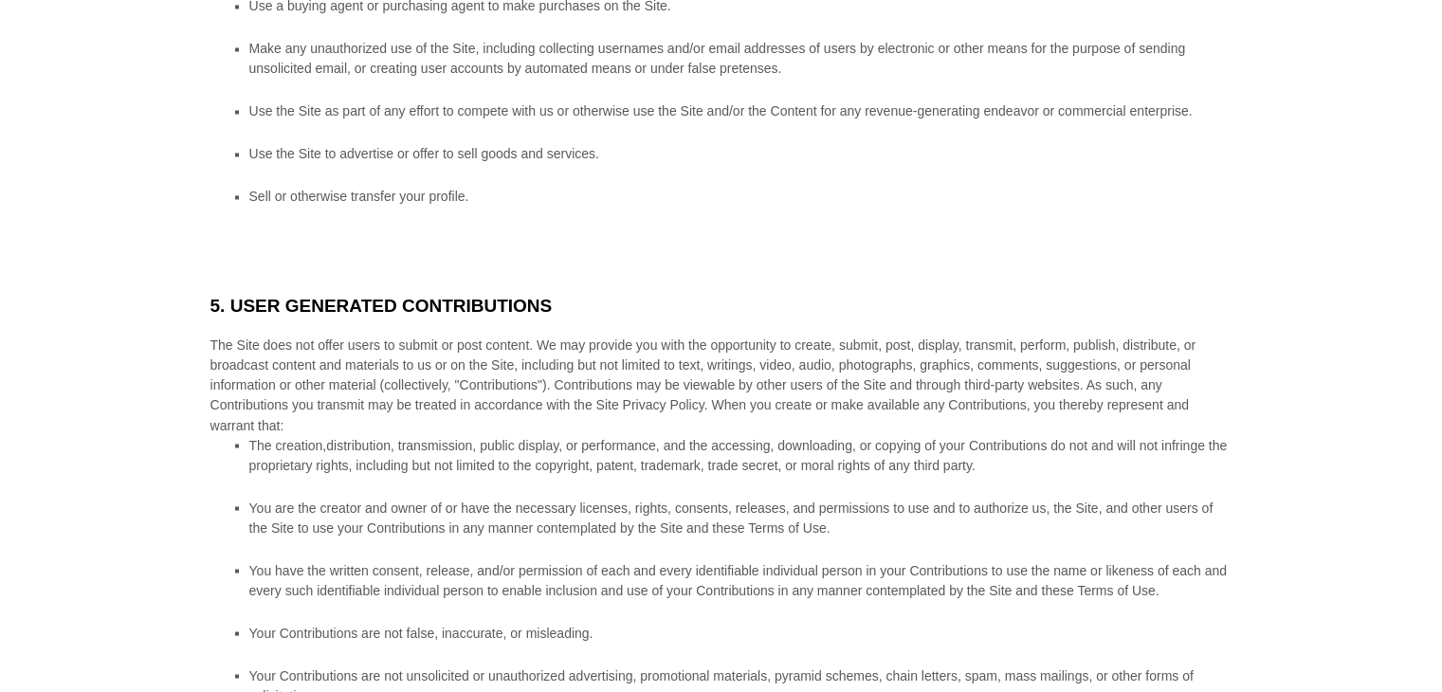
scroll to position [3319, 0]
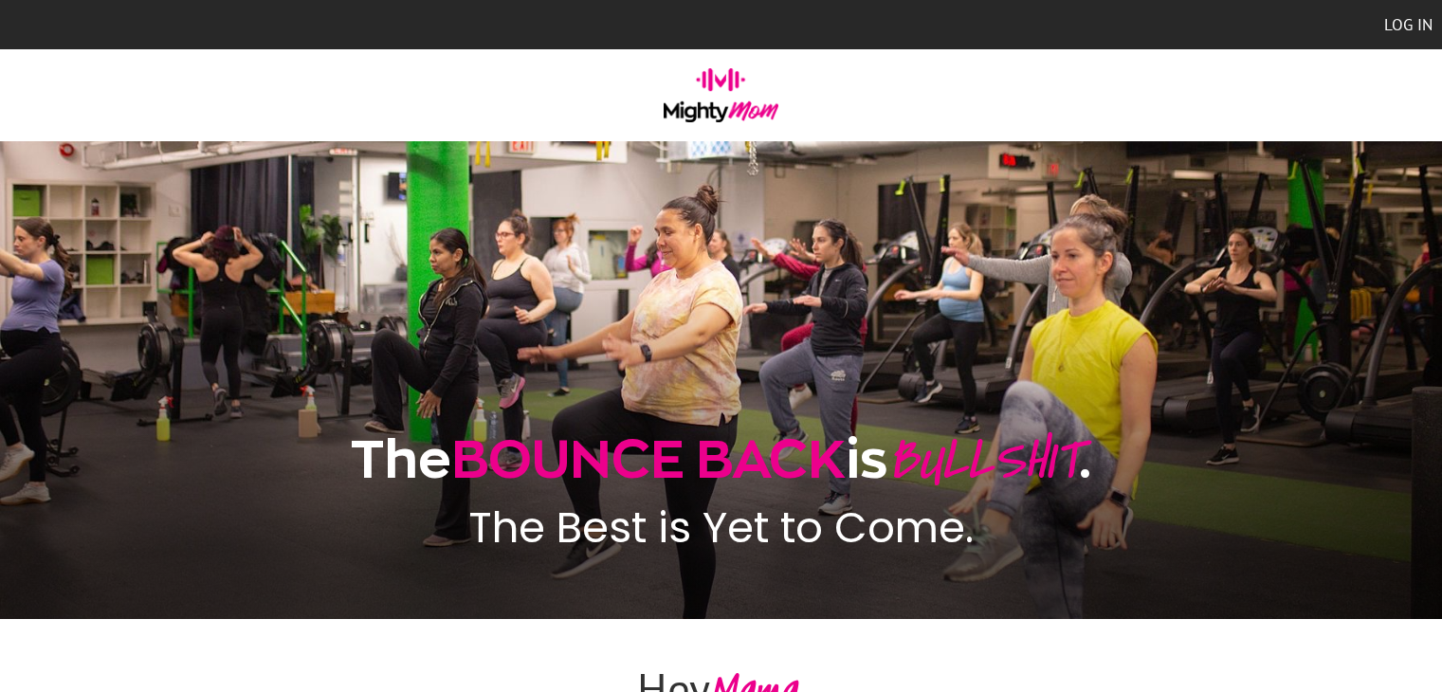
scroll to position [4571, 0]
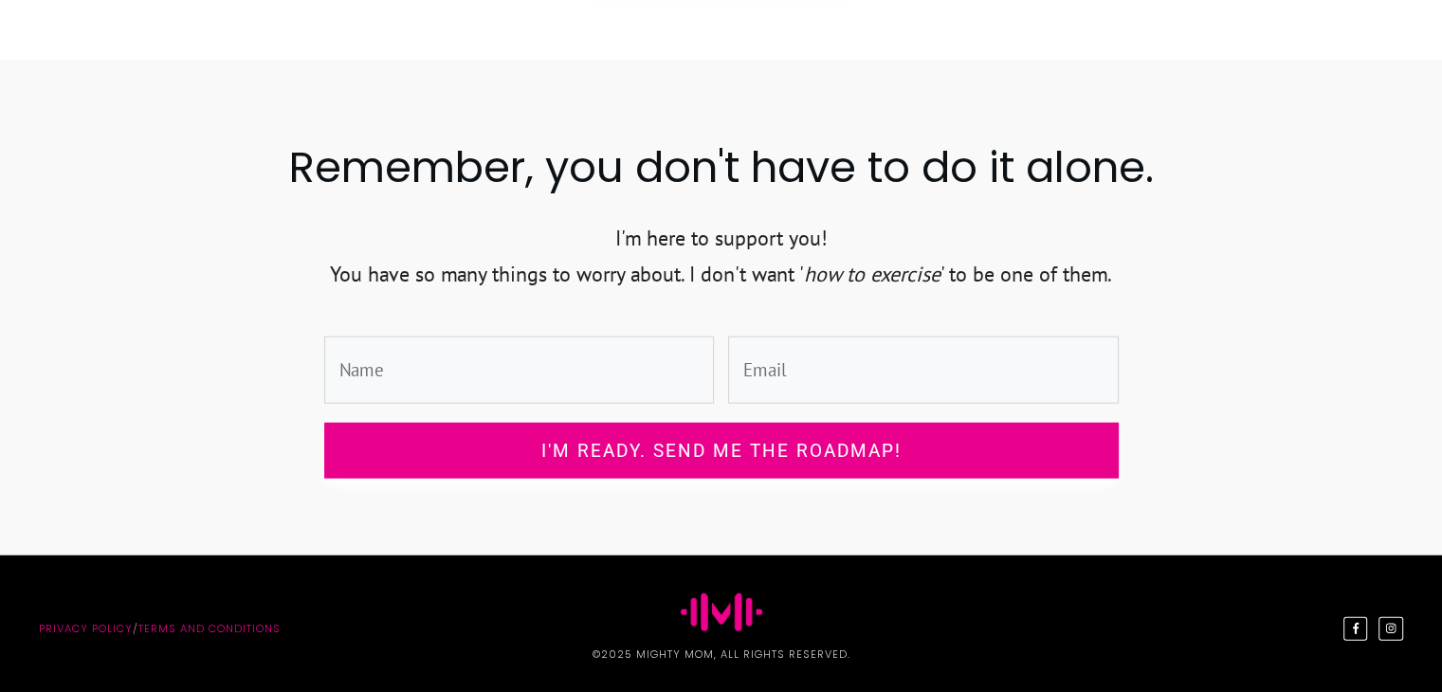
click at [588, 71] on div at bounding box center [721, 308] width 1442 height 495
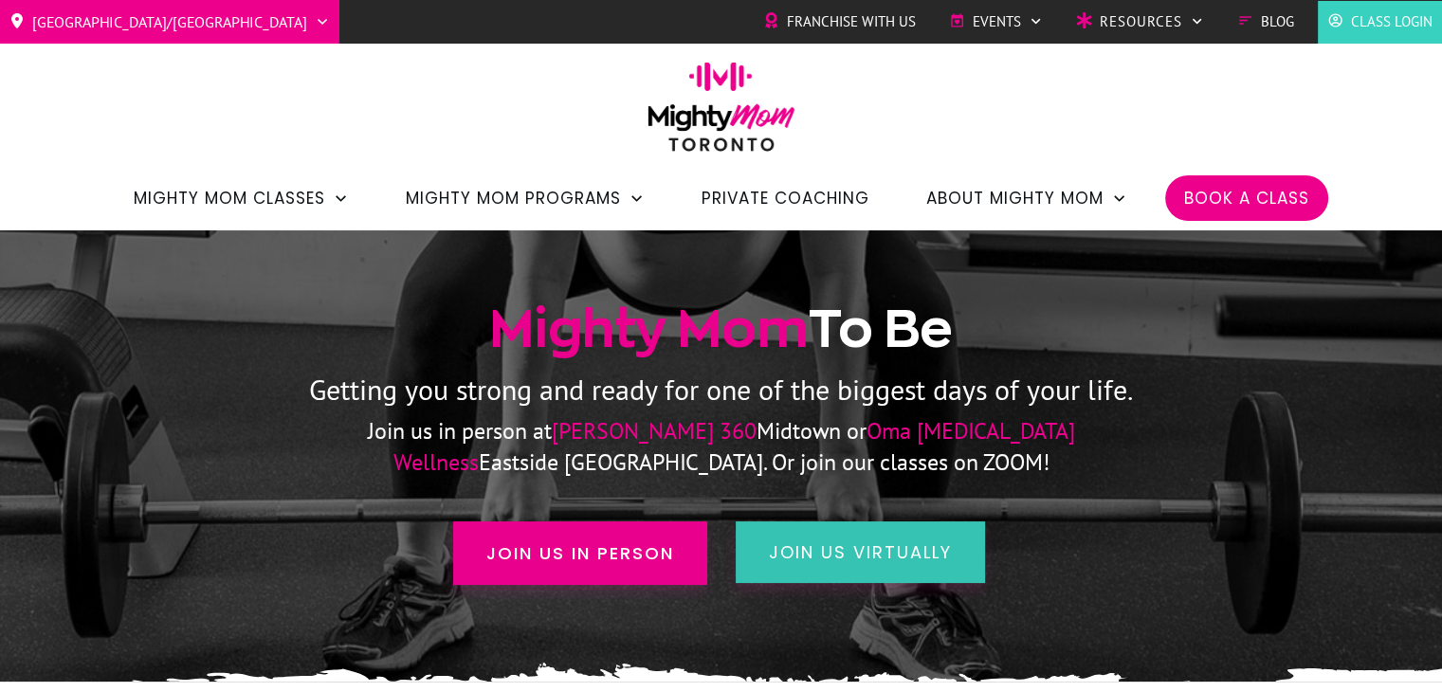
click at [925, 543] on span "join us virtually" at bounding box center [860, 553] width 183 height 24
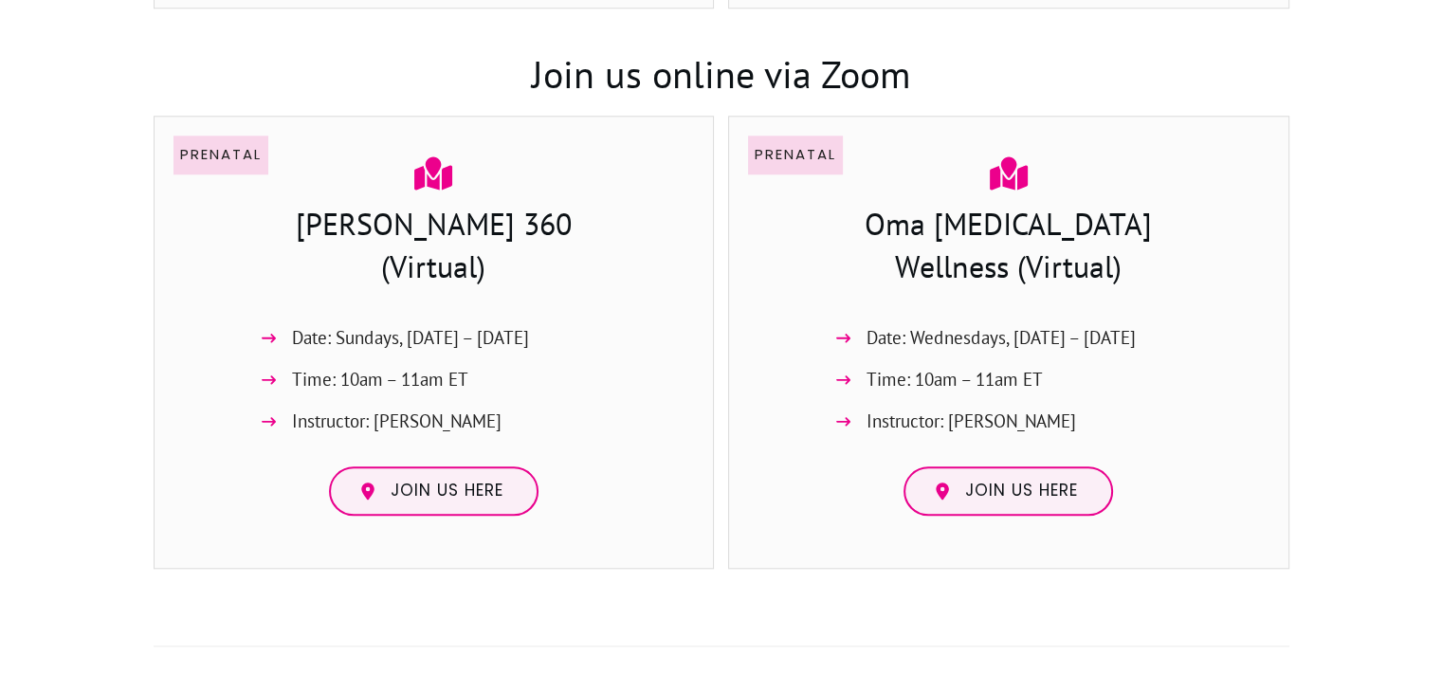
scroll to position [1918, 0]
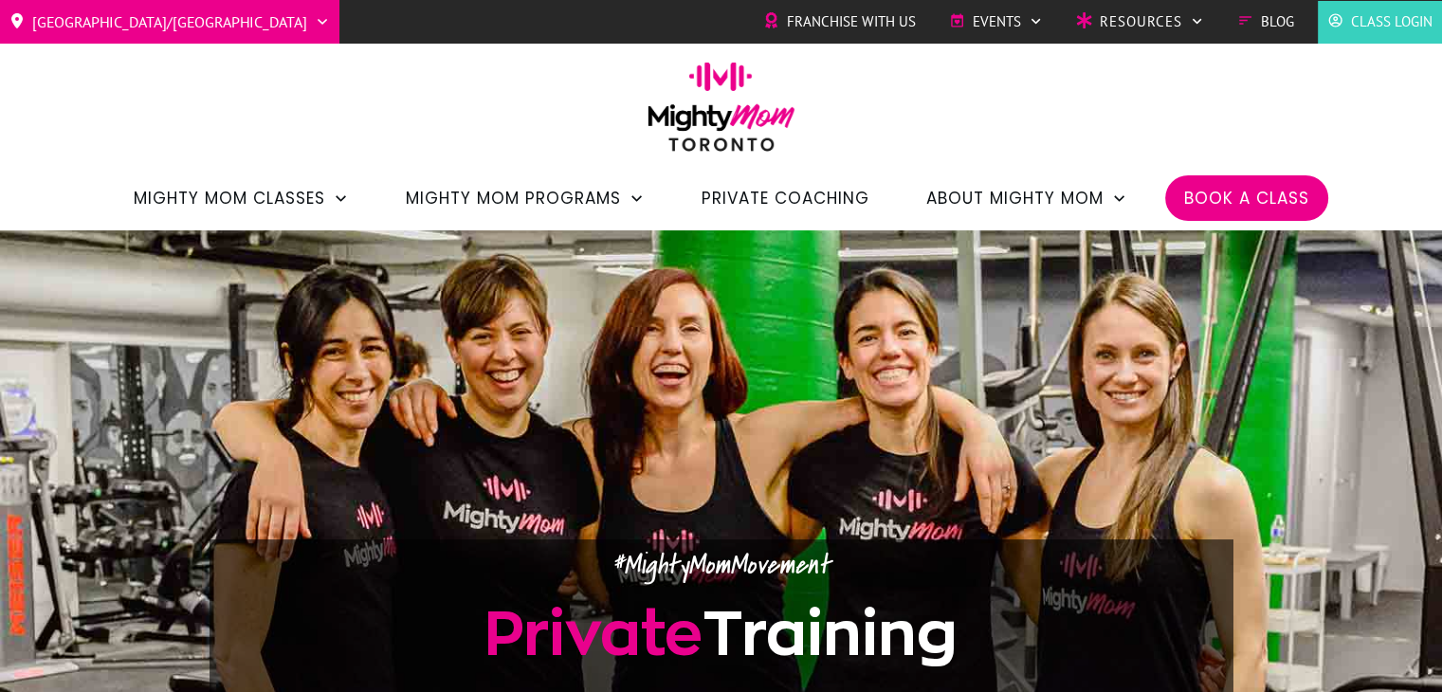
click at [795, 200] on span "Private Coaching" at bounding box center [786, 198] width 168 height 32
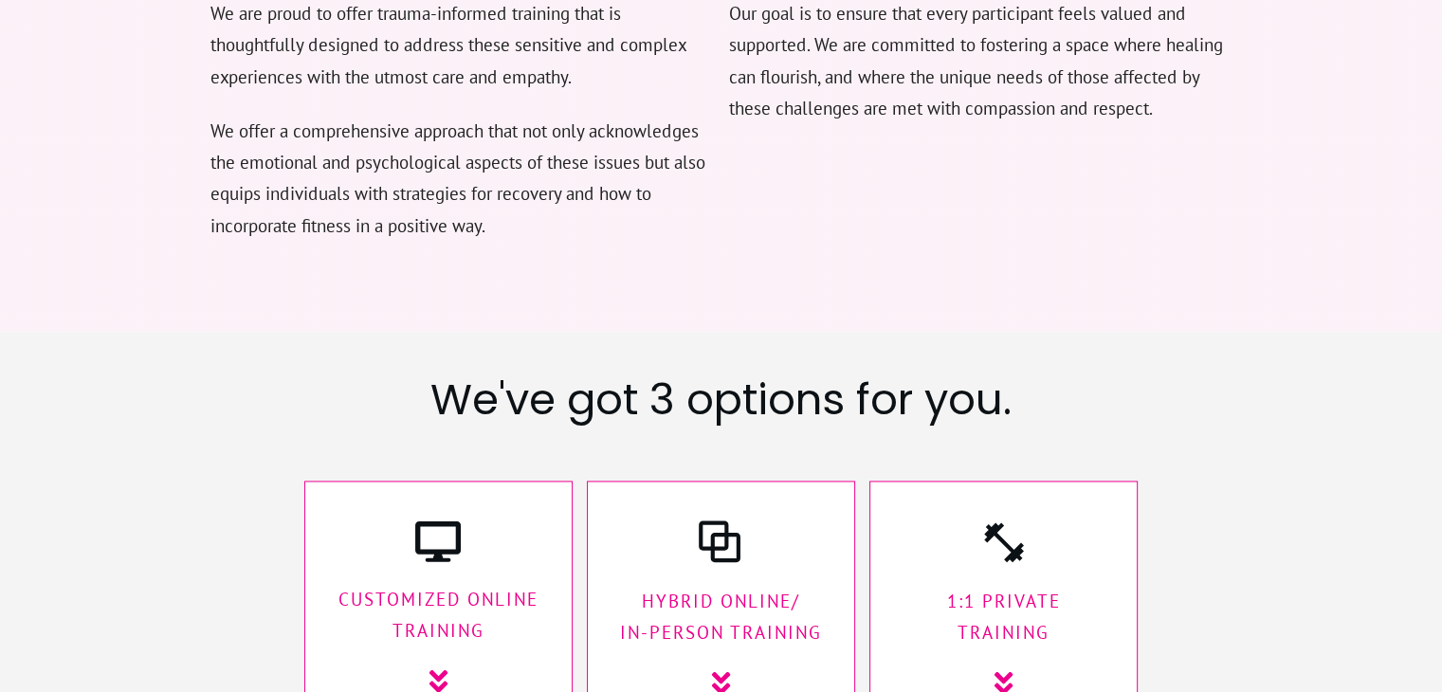
scroll to position [2750, 0]
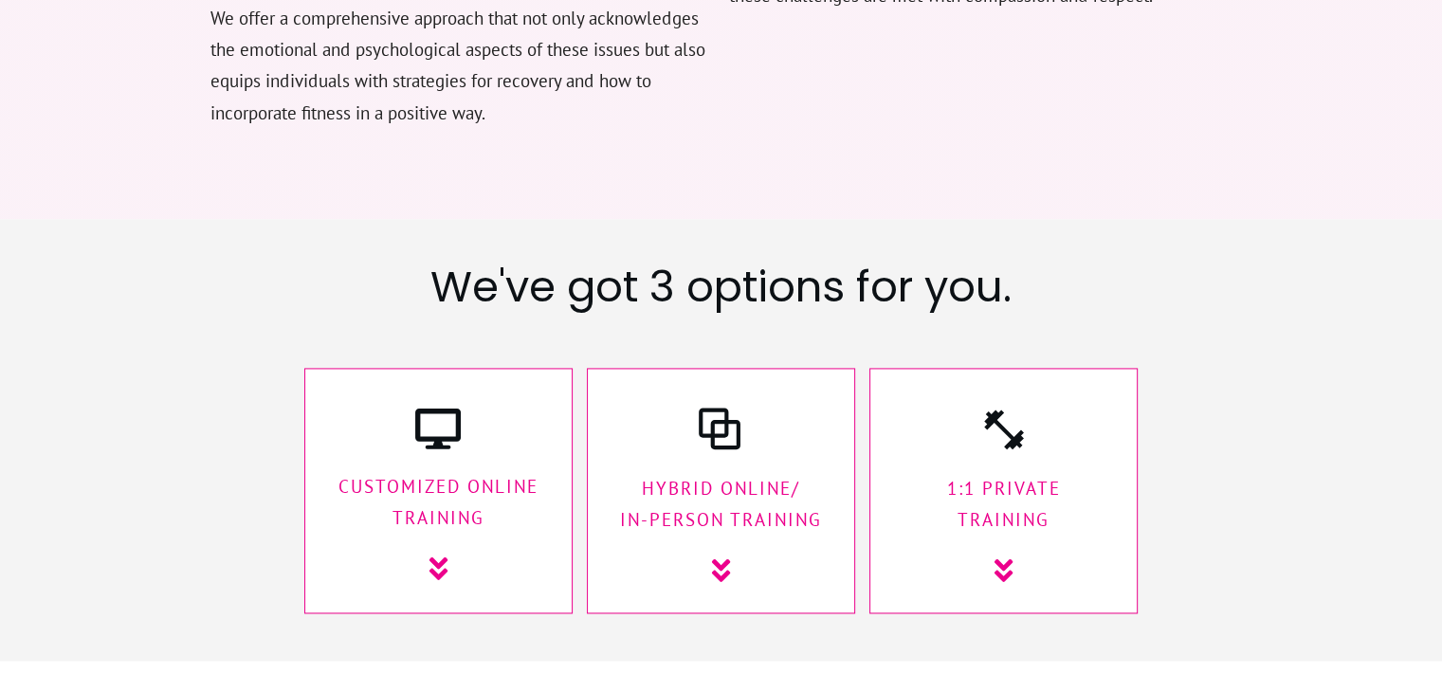
click at [1002, 560] on icon at bounding box center [1004, 571] width 18 height 23
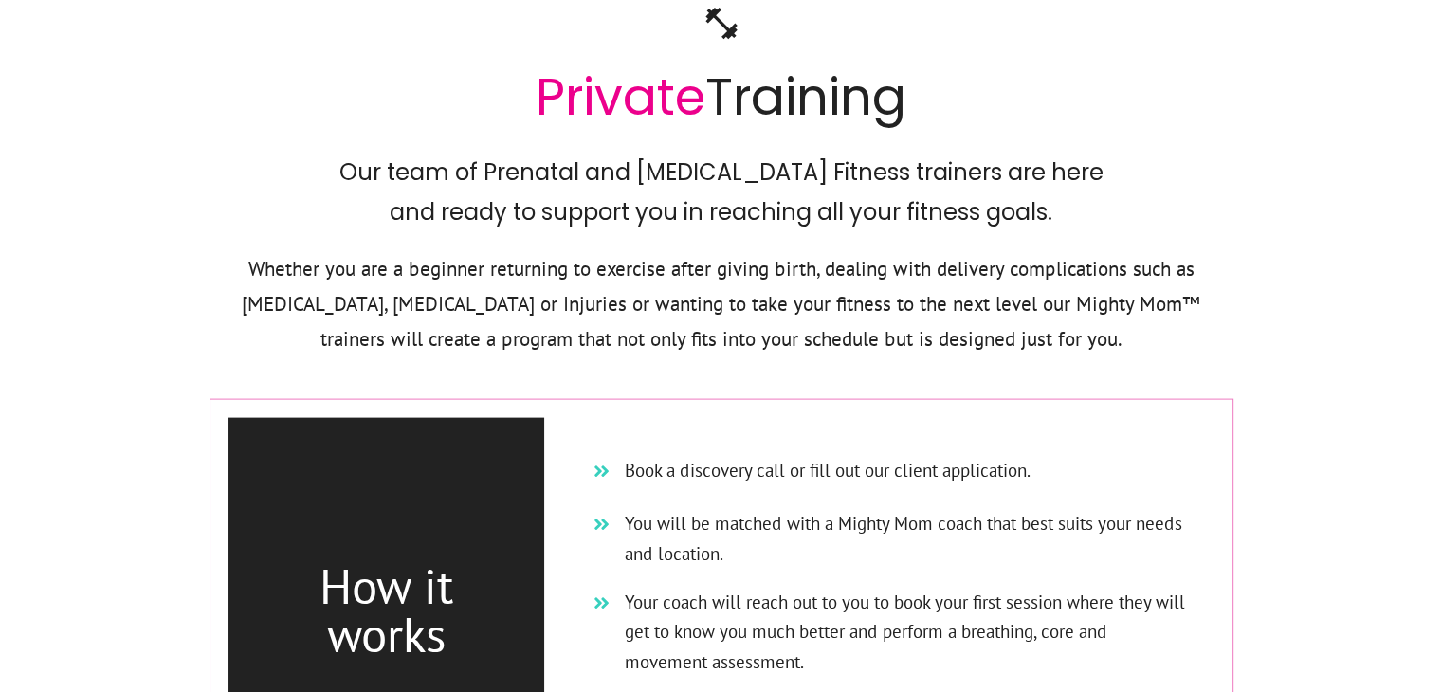
scroll to position [11429, 0]
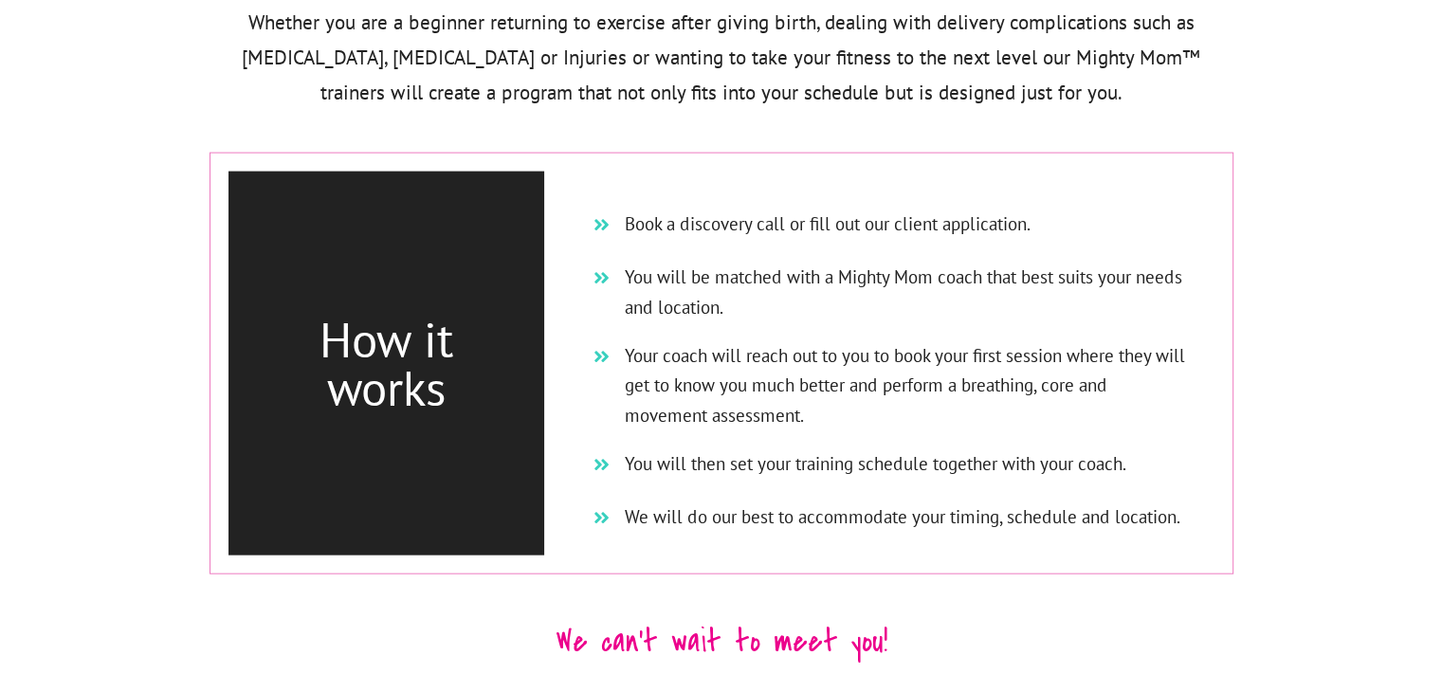
click at [1339, 212] on div at bounding box center [721, 524] width 1442 height 1664
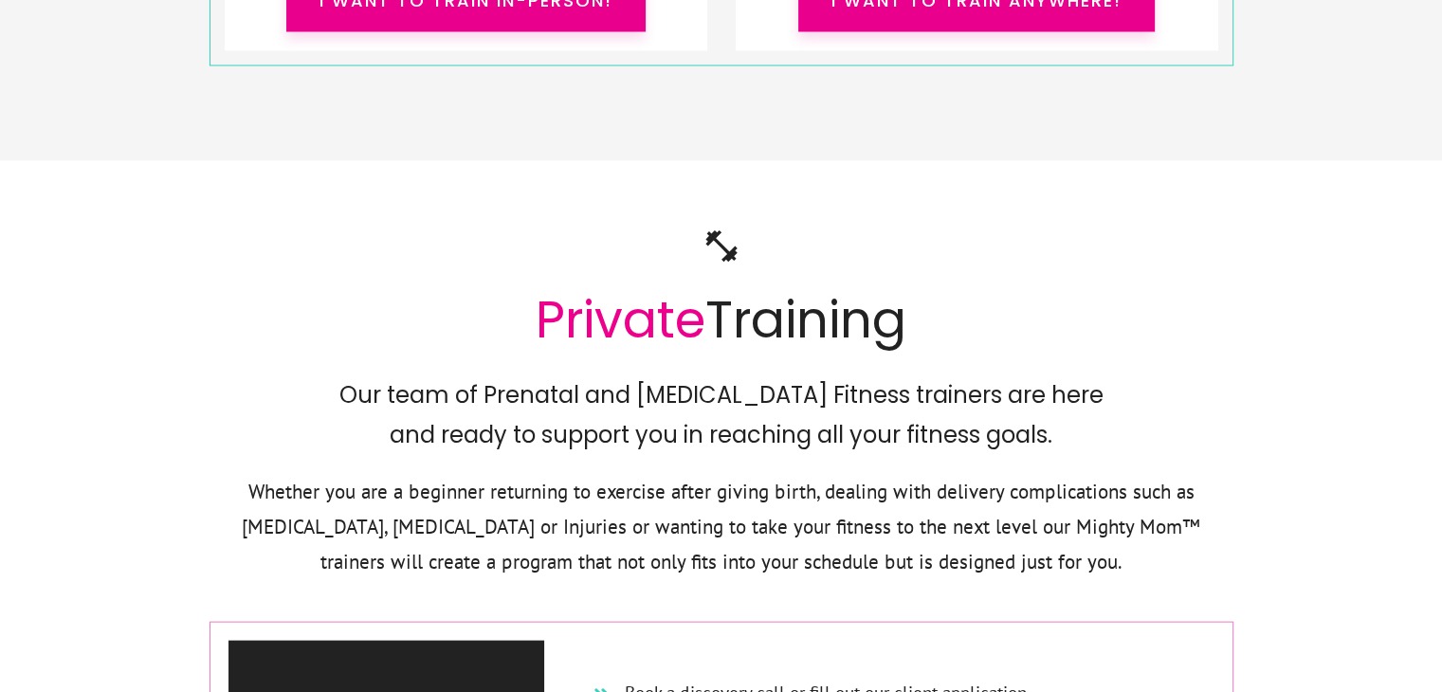
scroll to position [10955, 0]
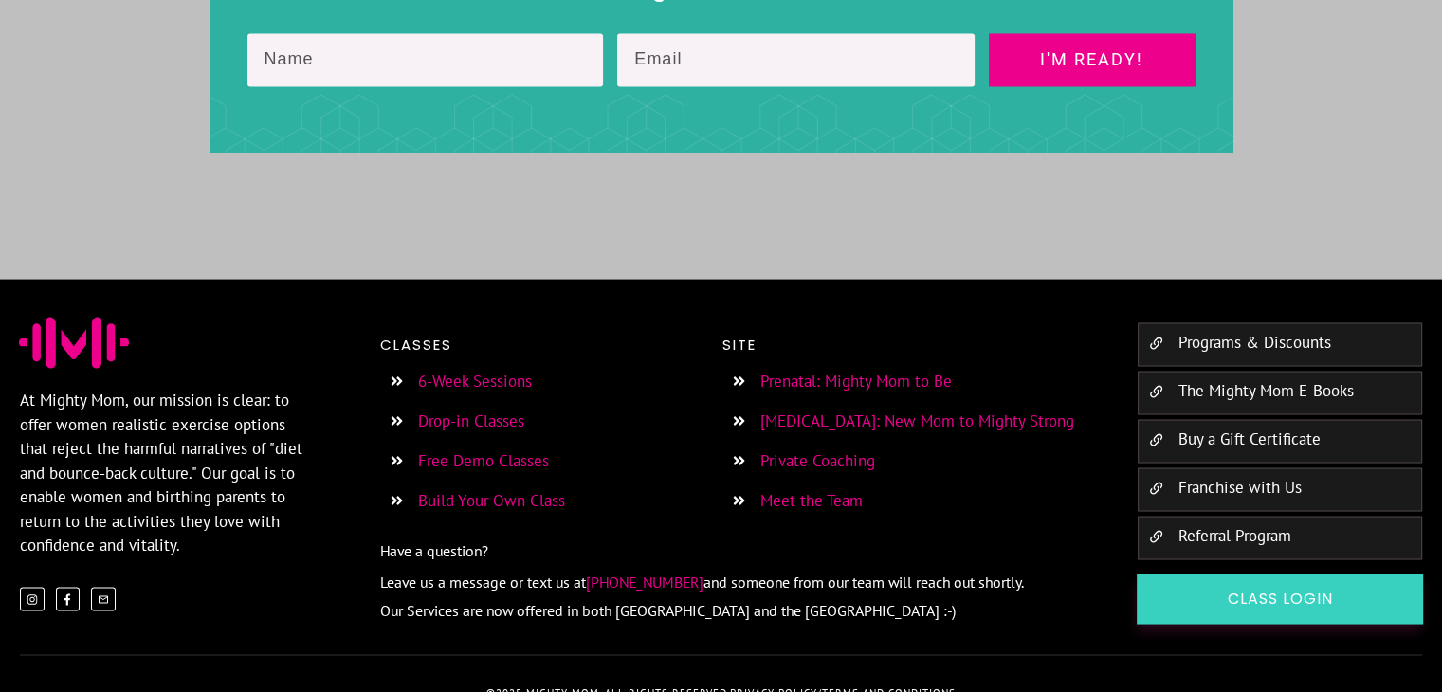
scroll to position [3432, 0]
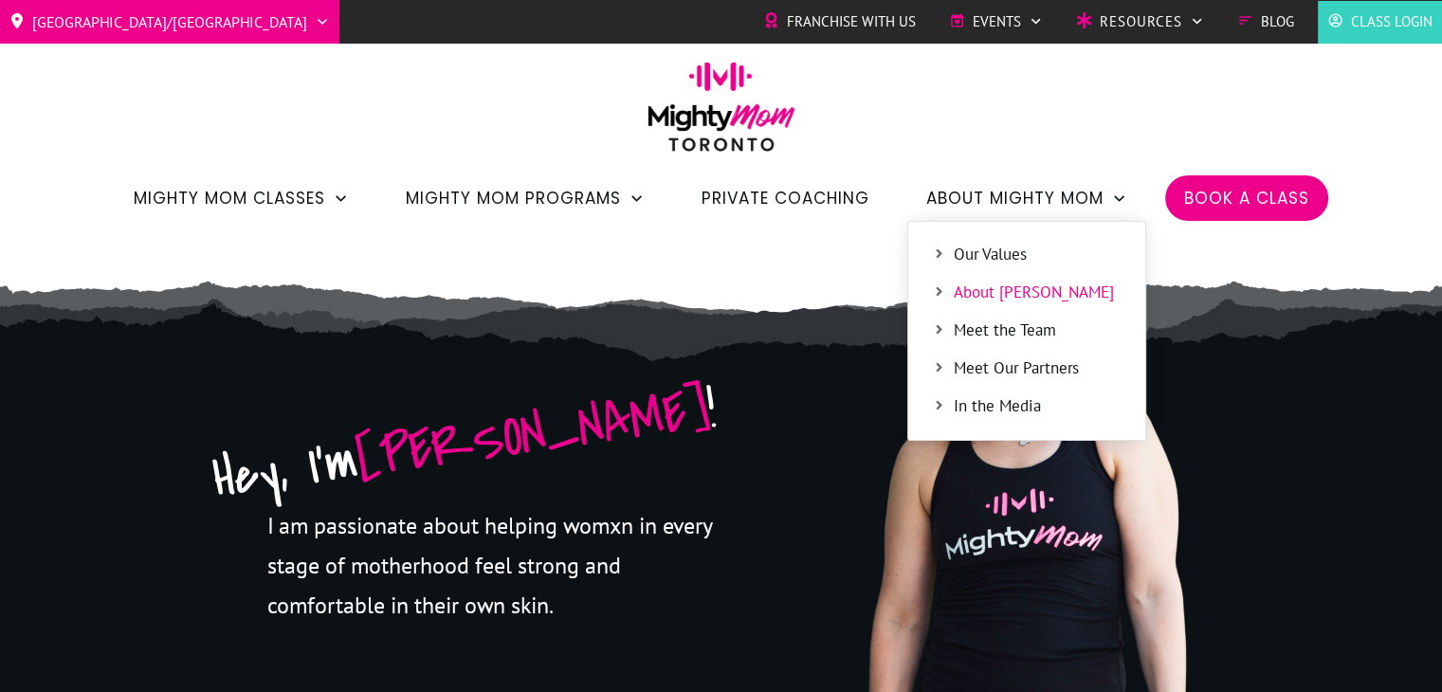
click at [1030, 336] on span "Meet the Team" at bounding box center [1038, 331] width 168 height 25
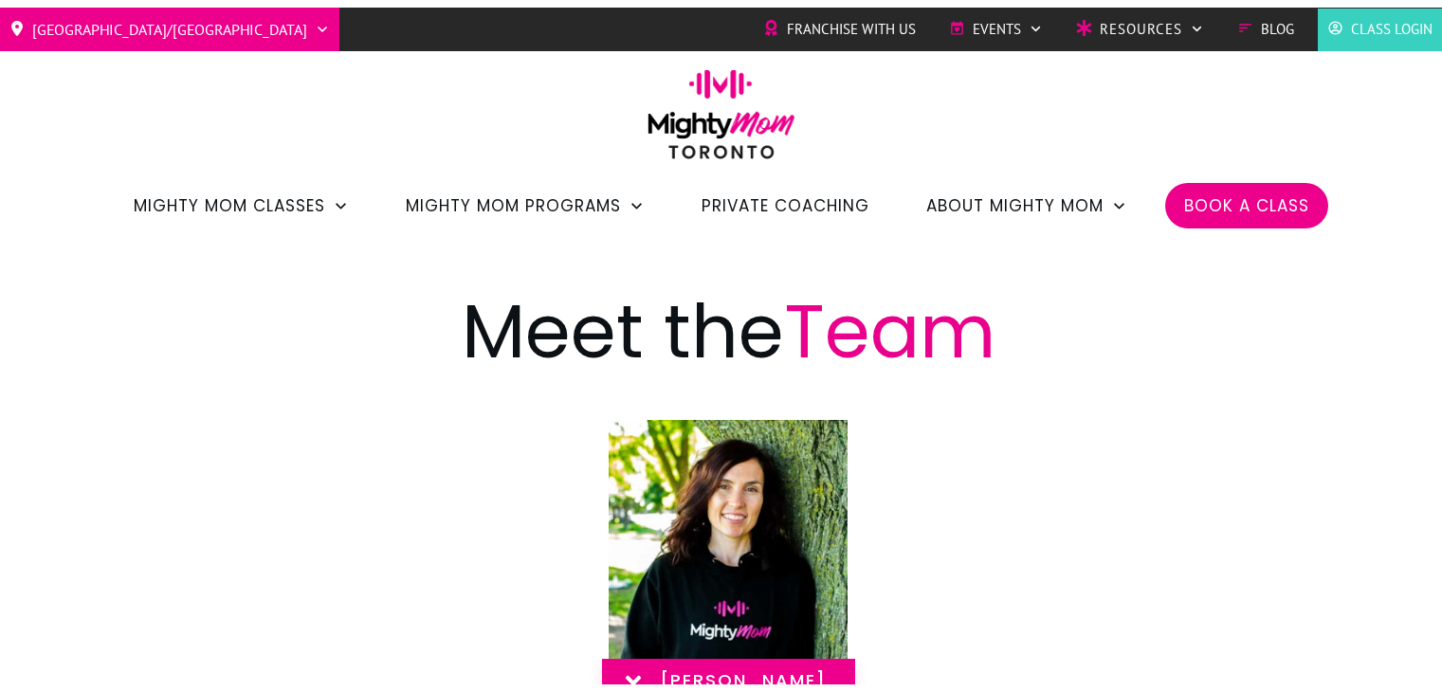
scroll to position [284, 0]
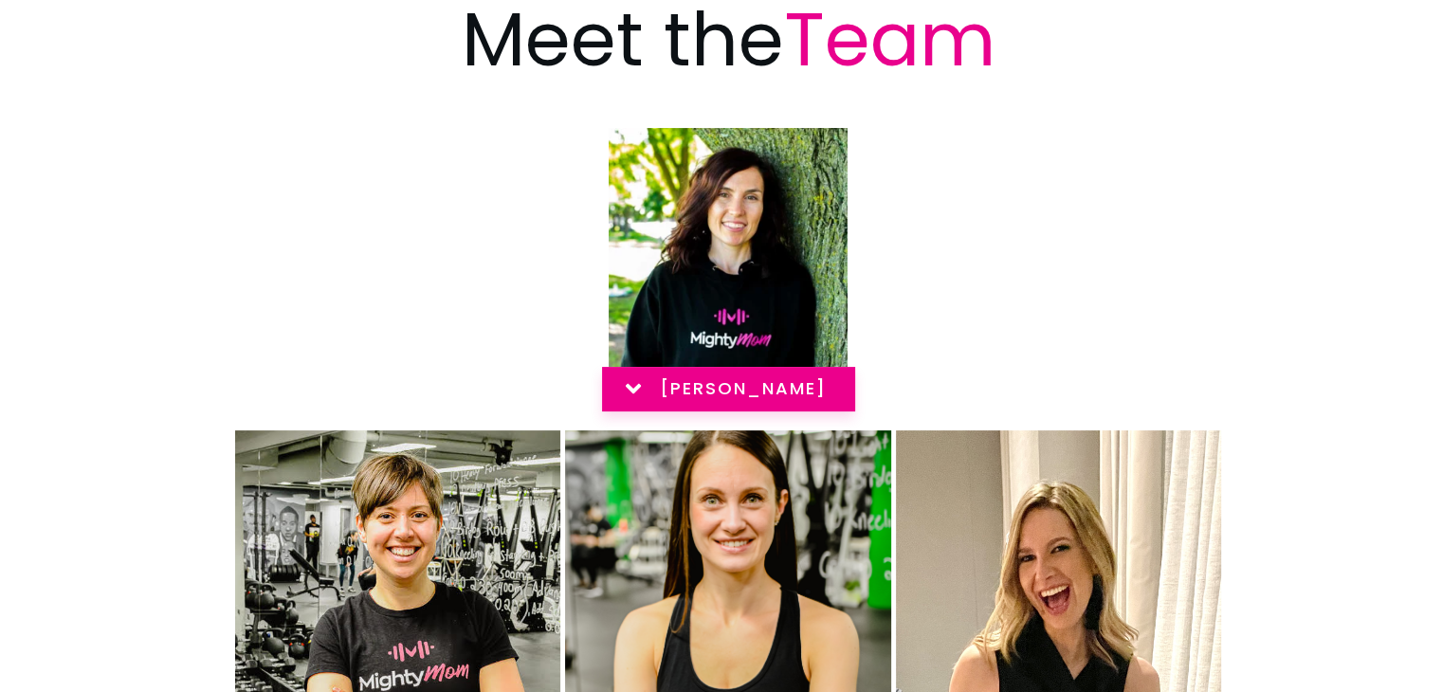
click at [621, 392] on icon at bounding box center [633, 388] width 25 height 25
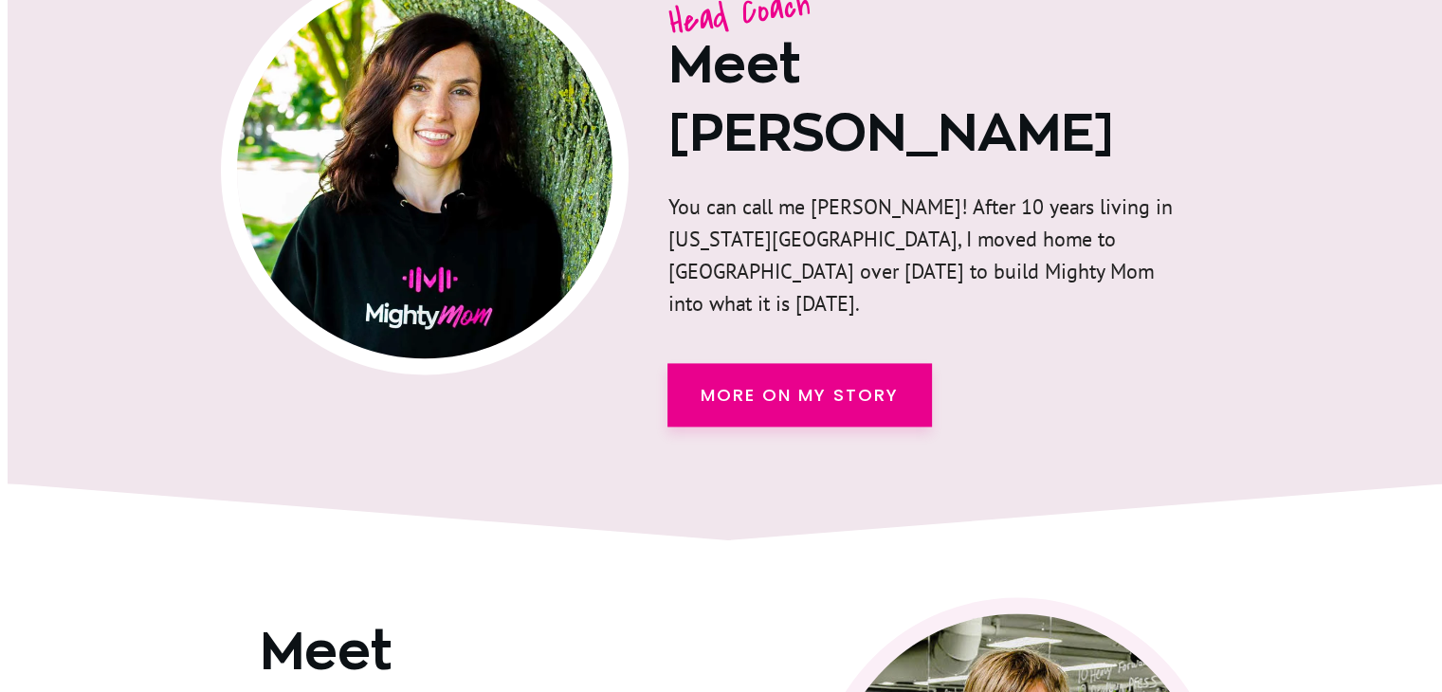
scroll to position [2532, 0]
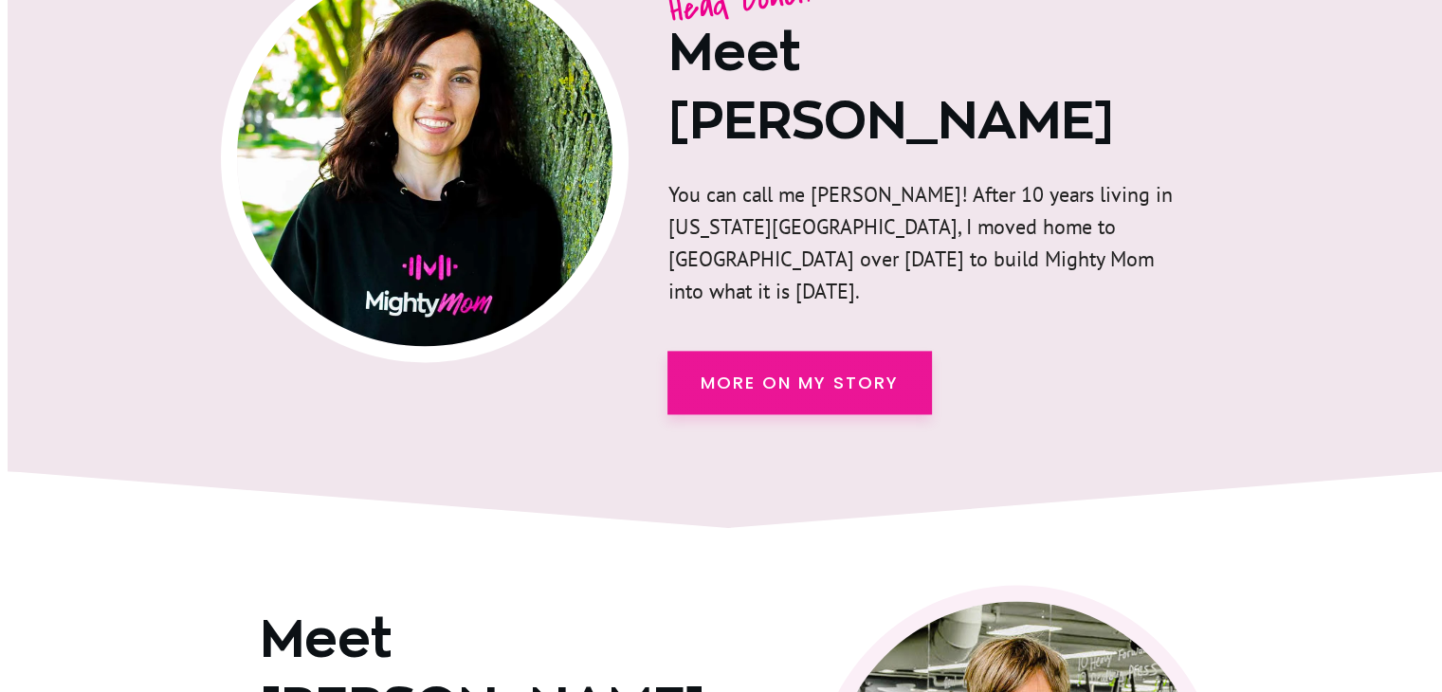
click at [779, 370] on span "more on my story" at bounding box center [800, 383] width 198 height 26
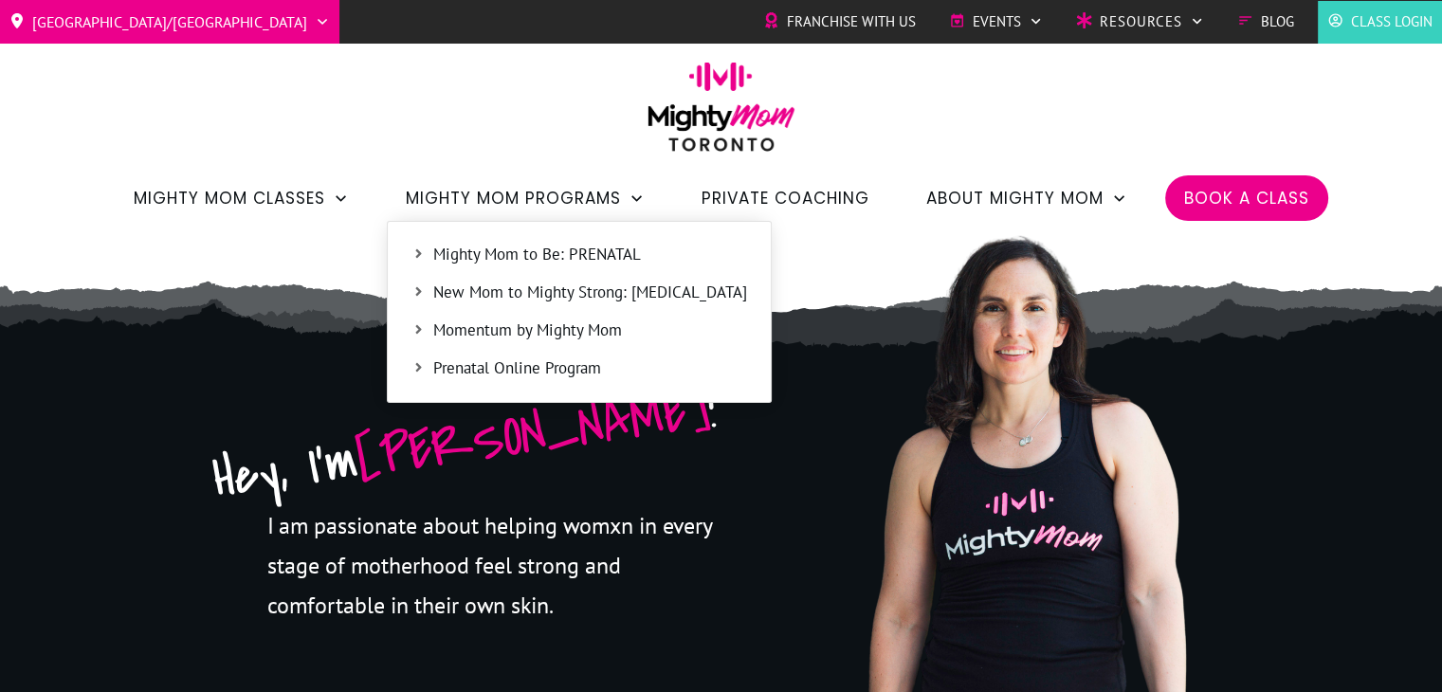
click at [557, 193] on span "Mighty Mom Programs" at bounding box center [513, 198] width 215 height 32
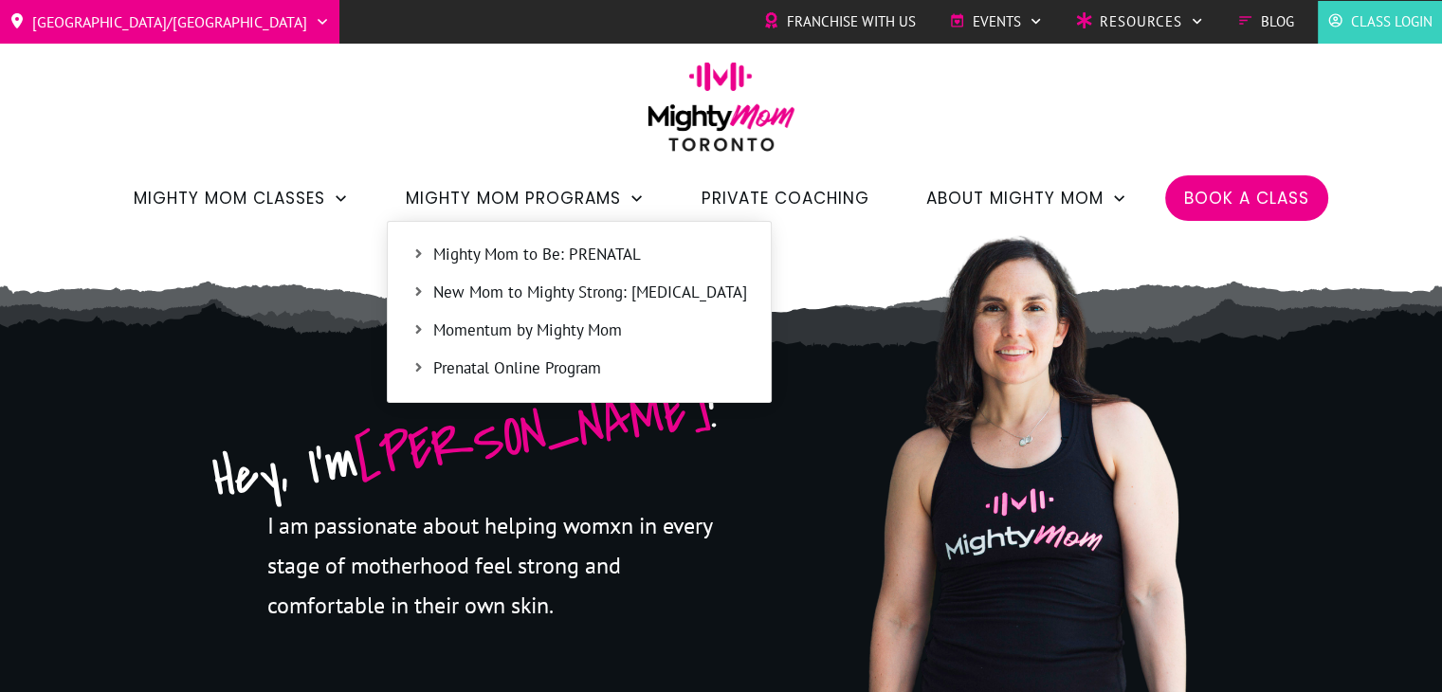
click at [557, 193] on span "Mighty Mom Programs" at bounding box center [513, 198] width 215 height 32
click at [557, 195] on span "Mighty Mom Programs" at bounding box center [513, 198] width 215 height 32
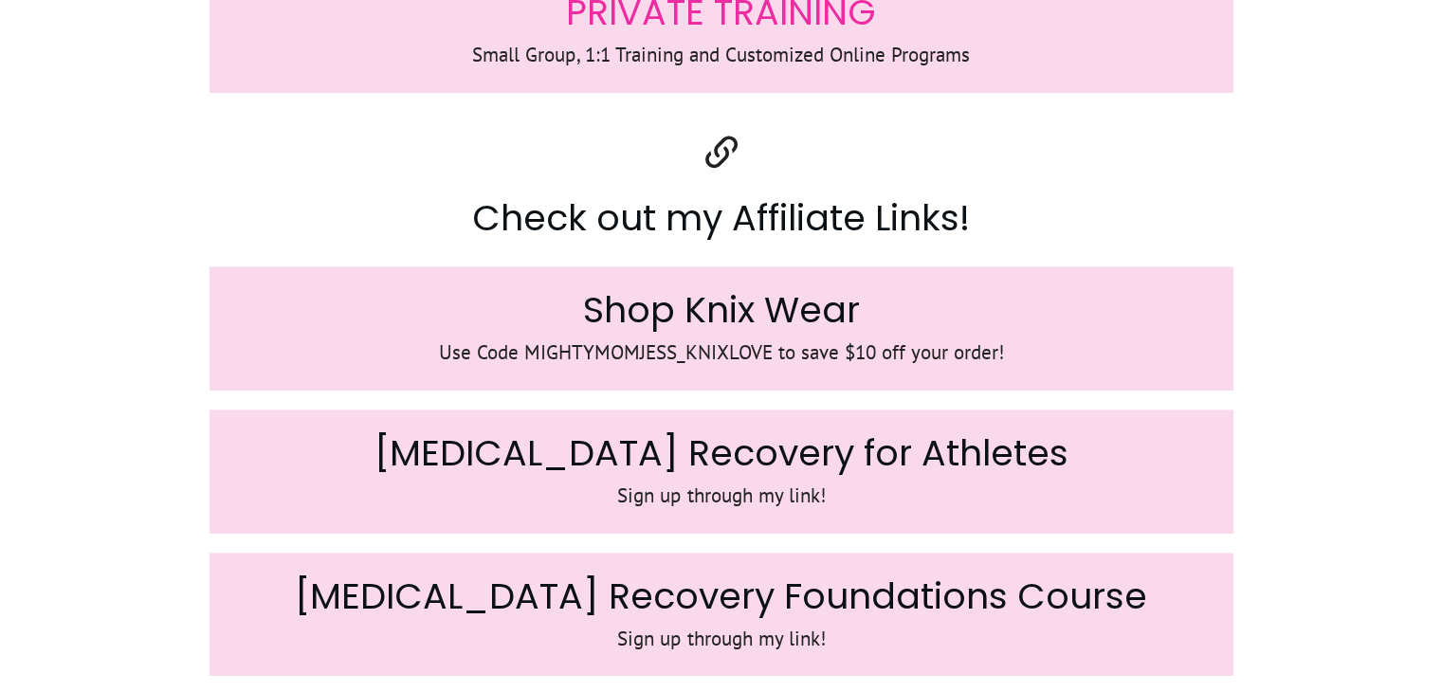
scroll to position [2560, 0]
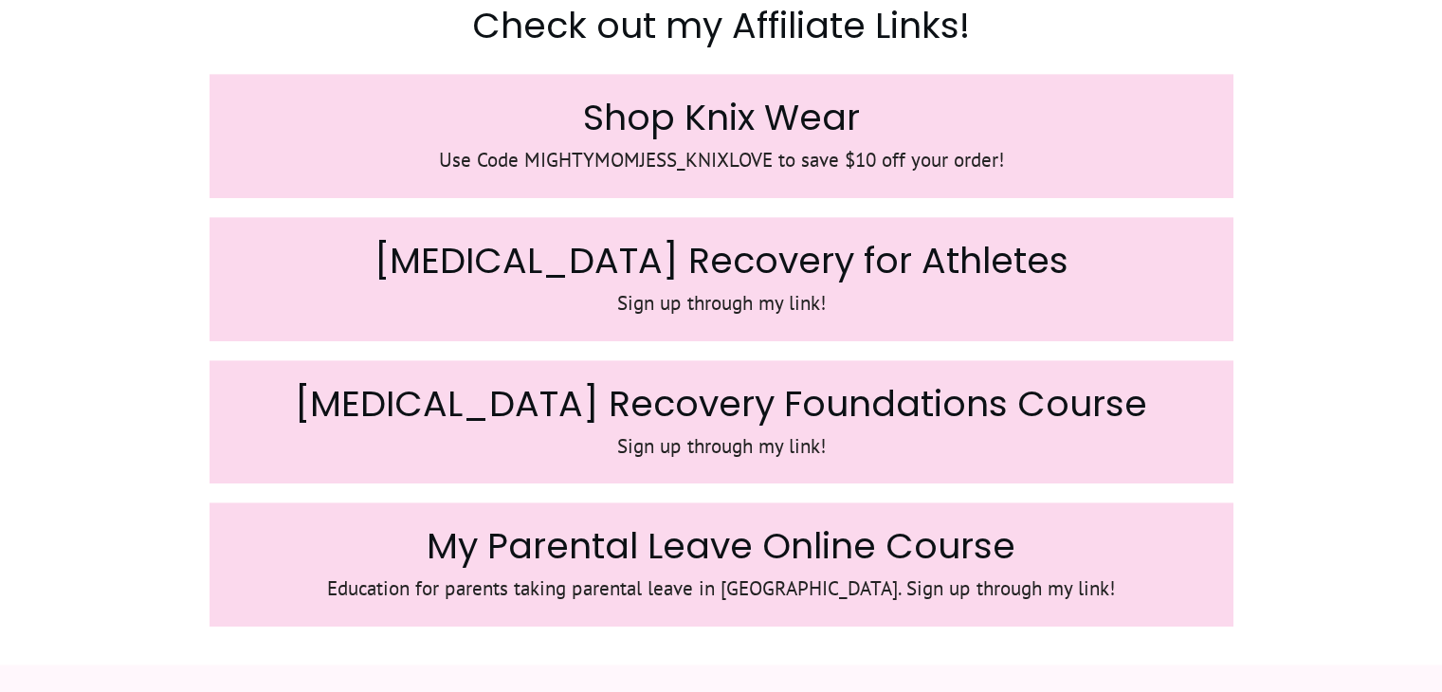
click at [864, 425] on span "[MEDICAL_DATA] Recovery Foundations Course" at bounding box center [721, 403] width 853 height 50
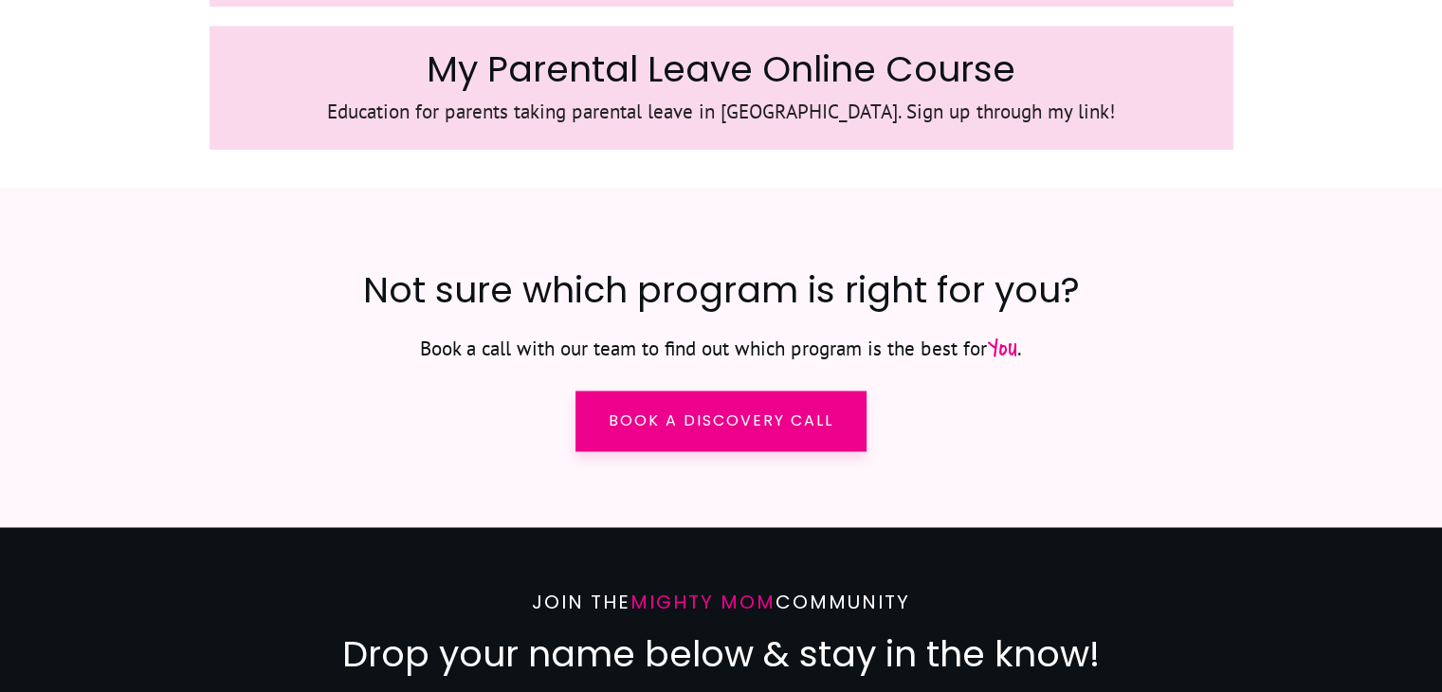
scroll to position [3129, 0]
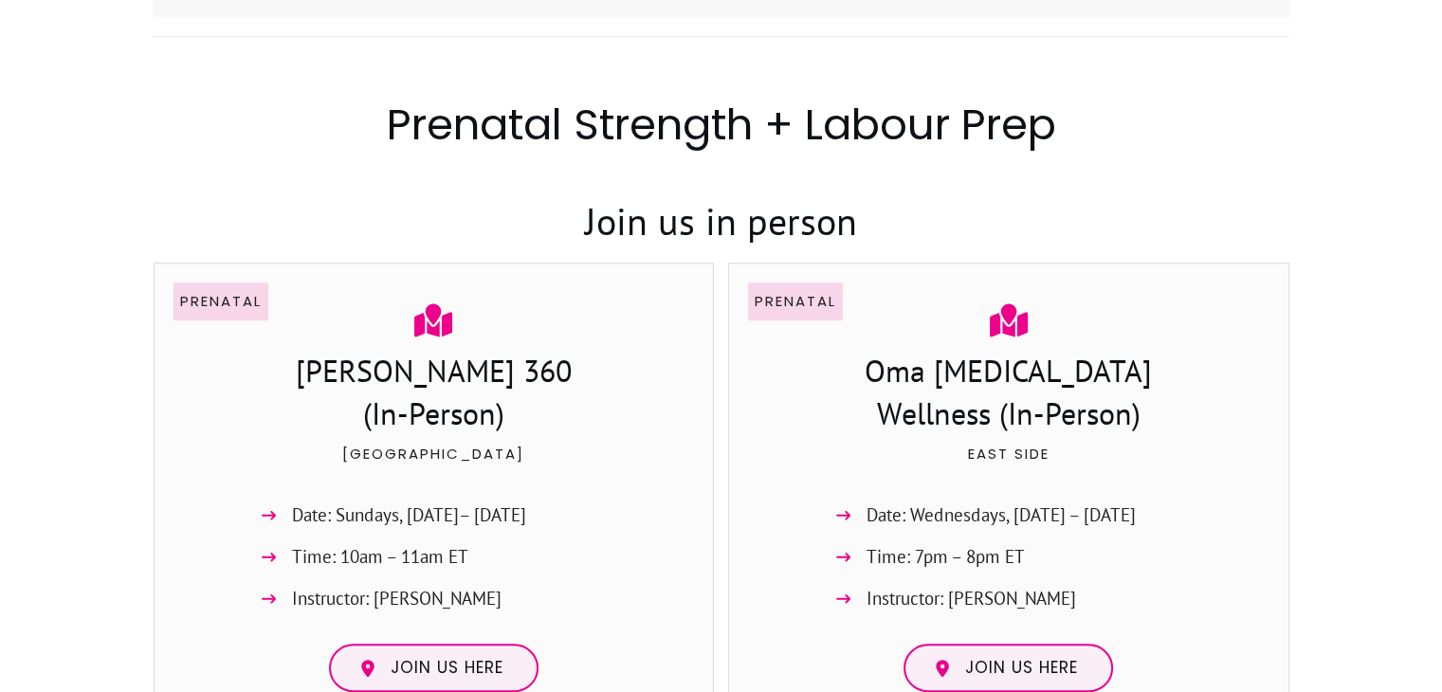
scroll to position [1422, 0]
